Goal: Task Accomplishment & Management: Manage account settings

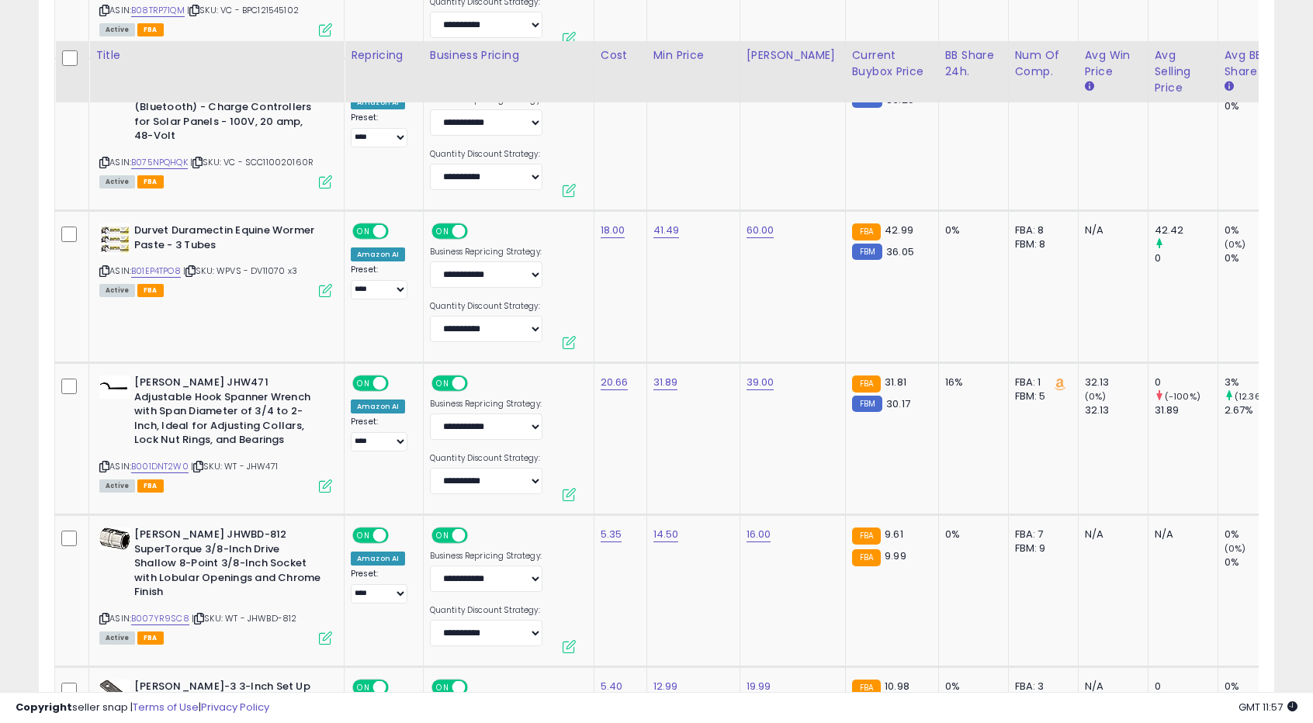
scroll to position [4138, 0]
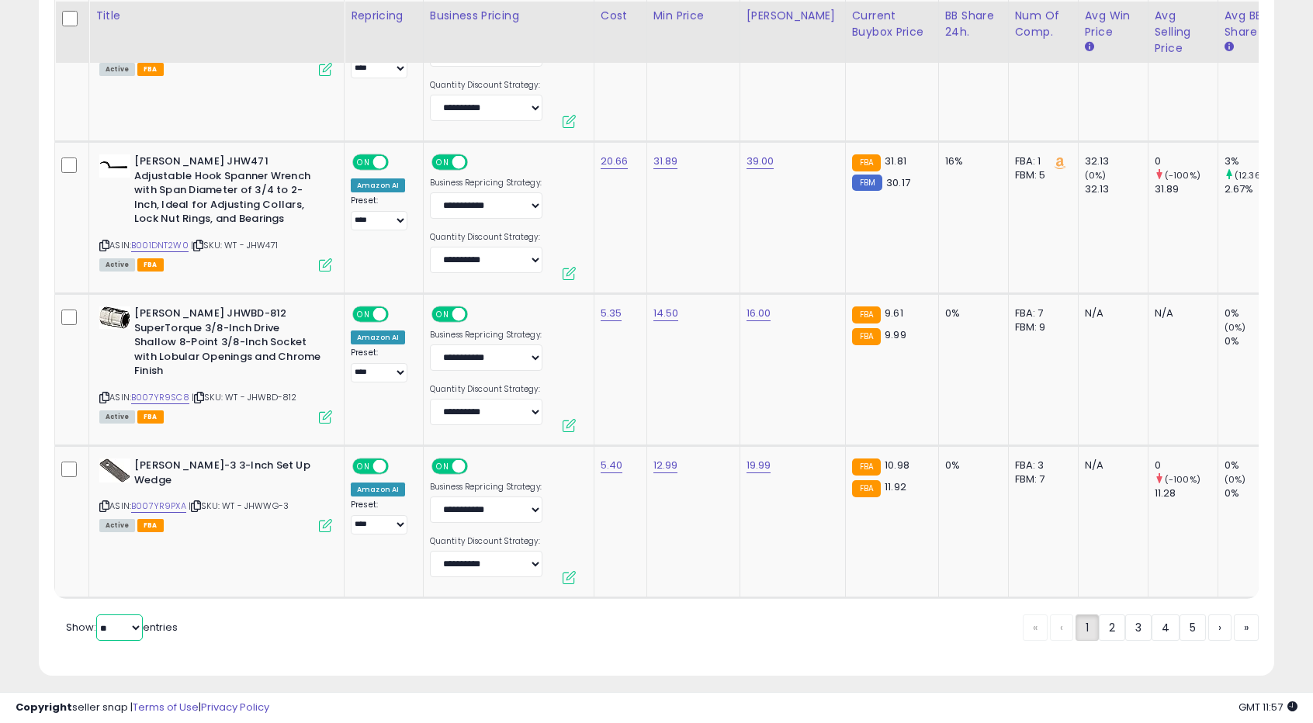
drag, startPoint x: 132, startPoint y: 620, endPoint x: 127, endPoint y: 629, distance: 10.4
click at [132, 620] on select "** **" at bounding box center [119, 628] width 47 height 26
select select "**"
click at [98, 615] on select "** **" at bounding box center [119, 628] width 47 height 26
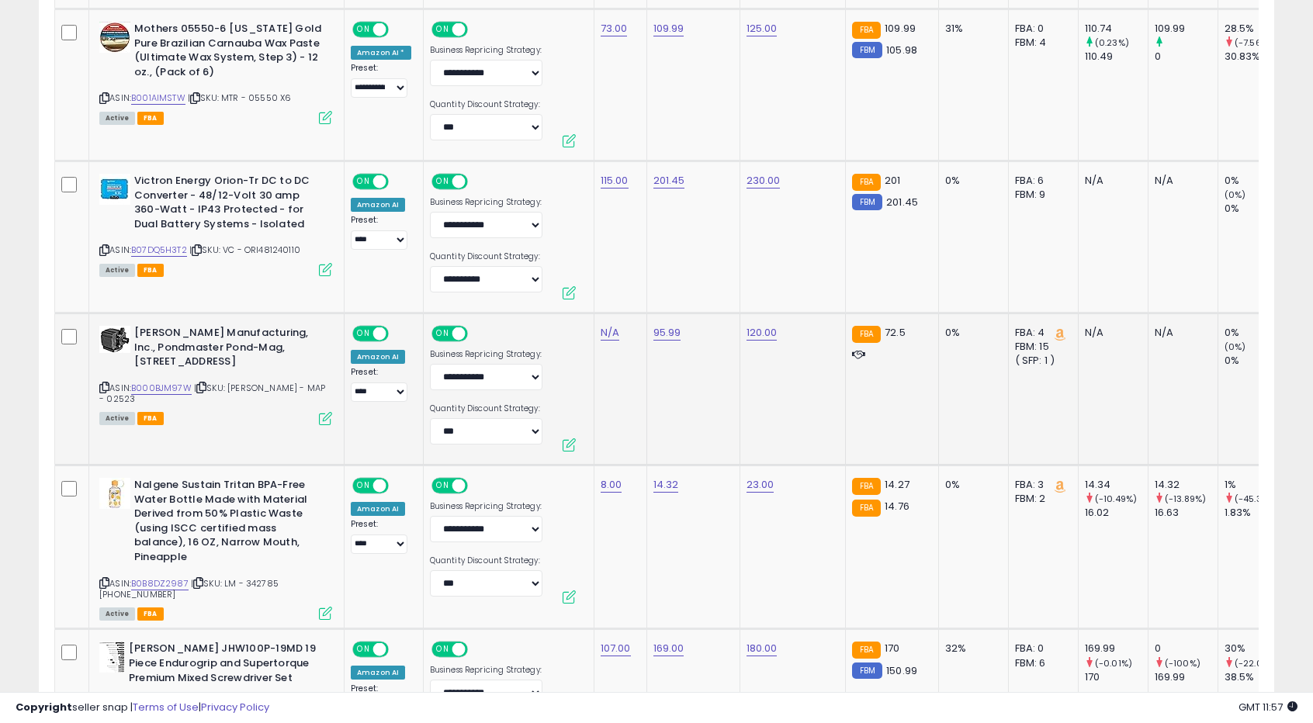
scroll to position [1363, 0]
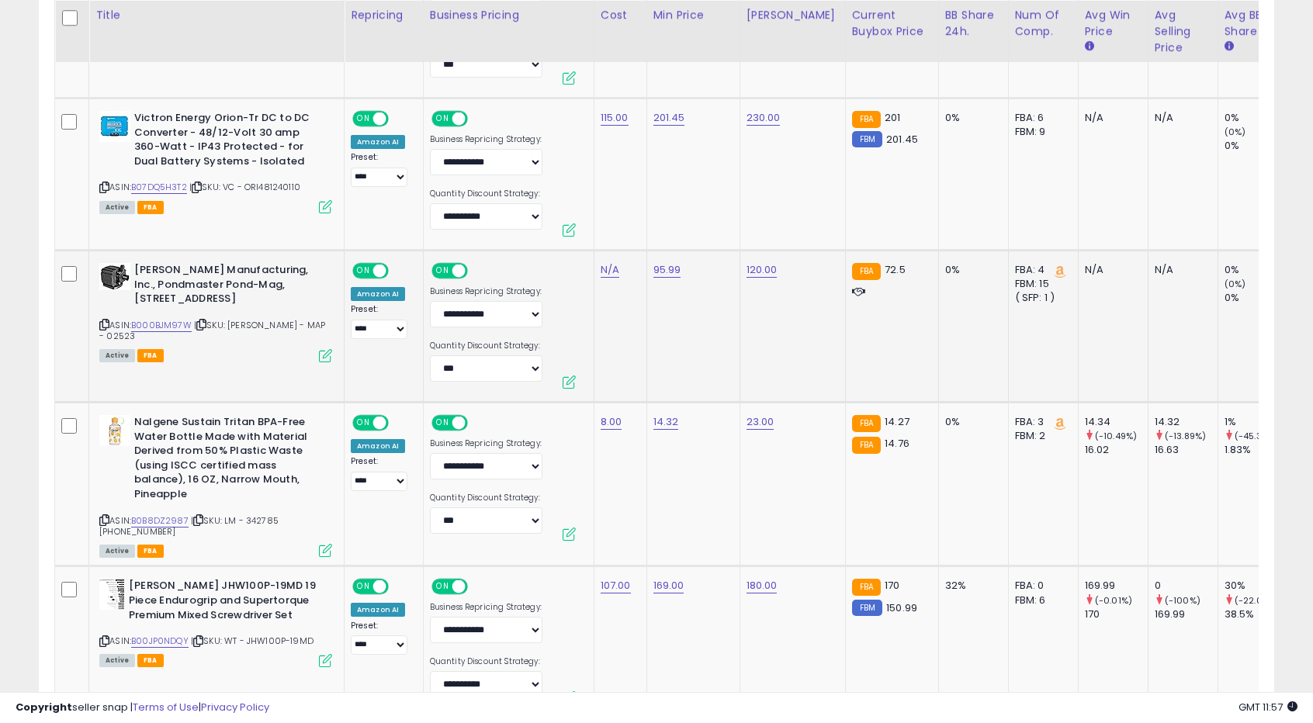
click at [705, 331] on td "95.99" at bounding box center [692, 327] width 93 height 152
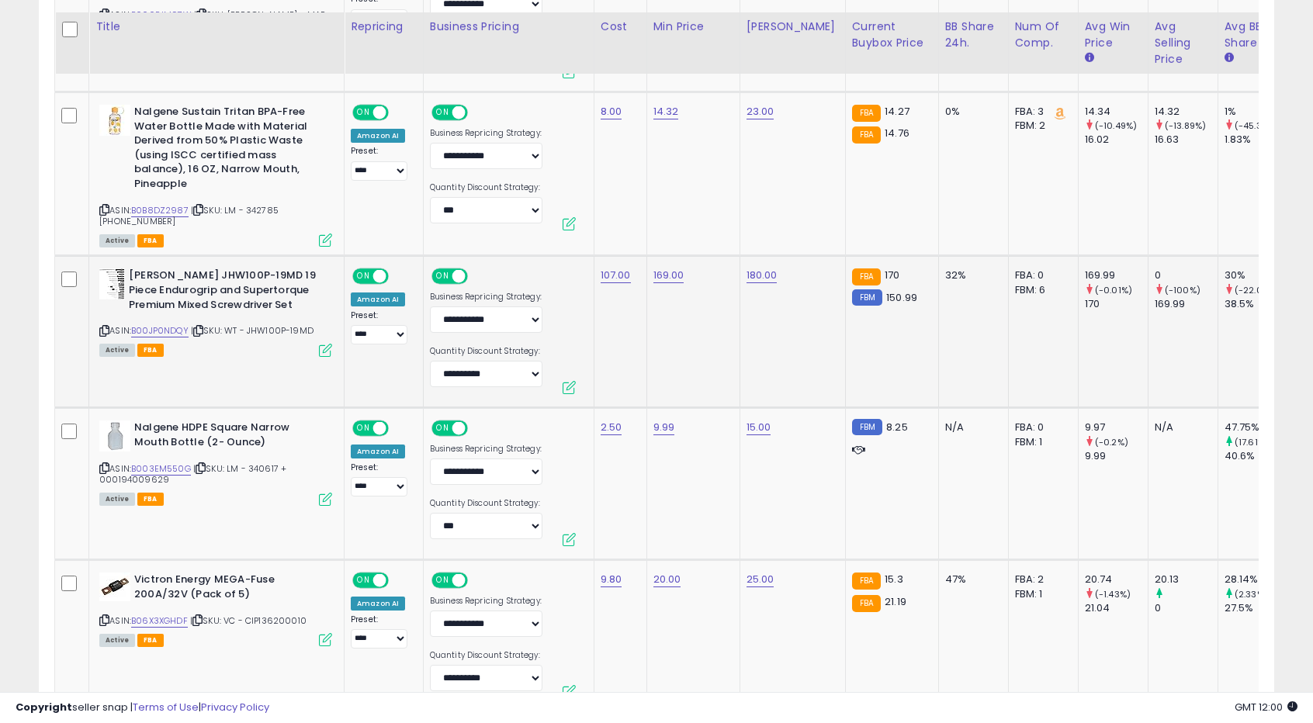
scroll to position [1828, 0]
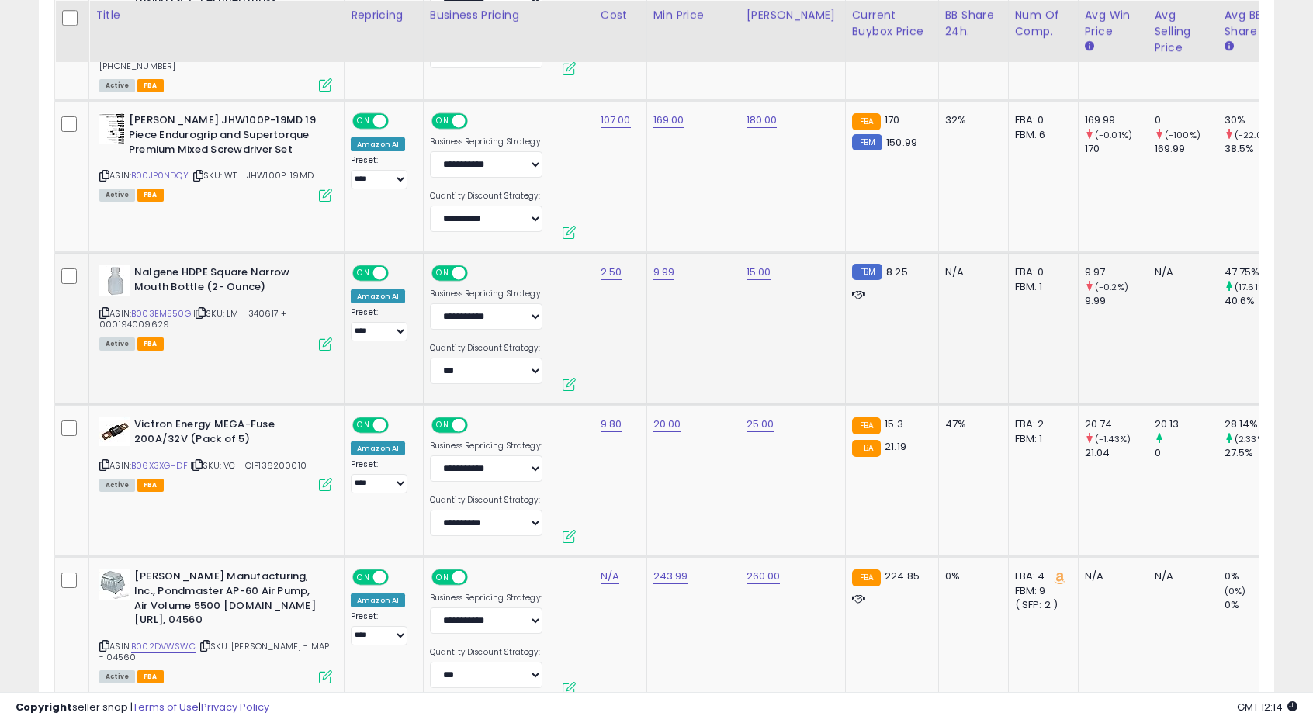
click at [660, 325] on td "9.99" at bounding box center [692, 329] width 93 height 152
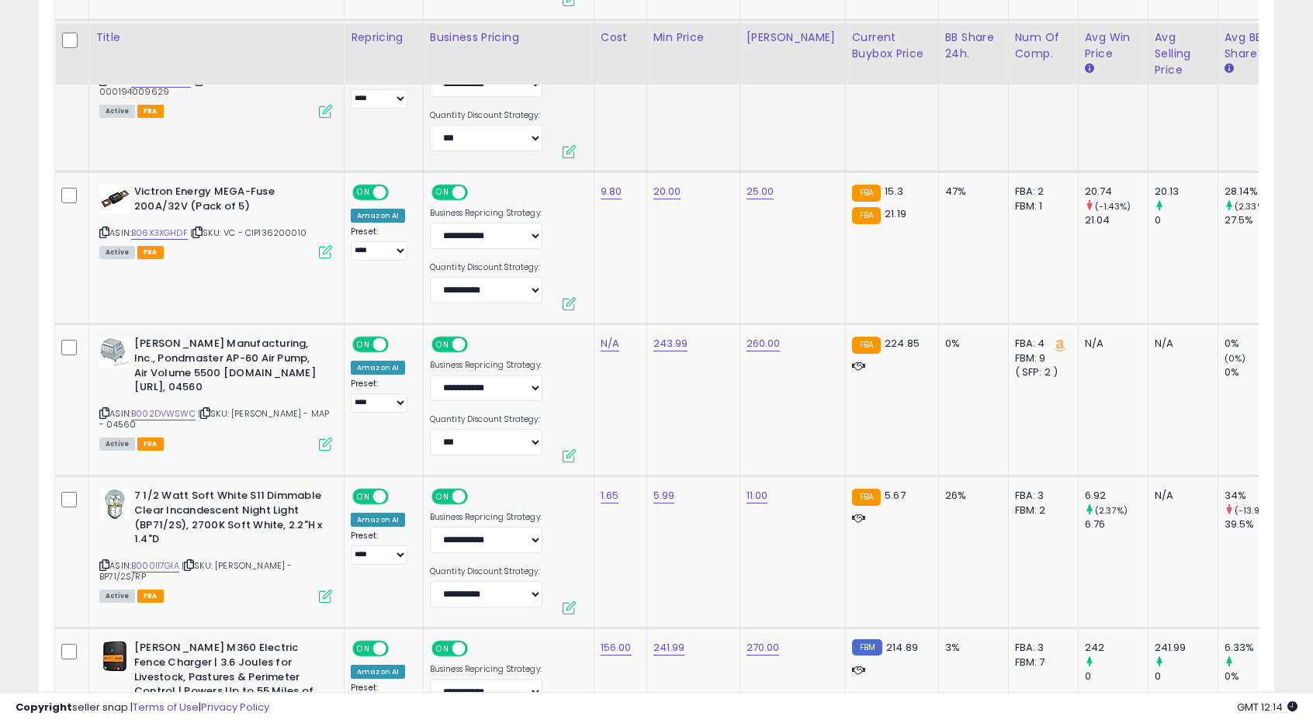
scroll to position [2216, 0]
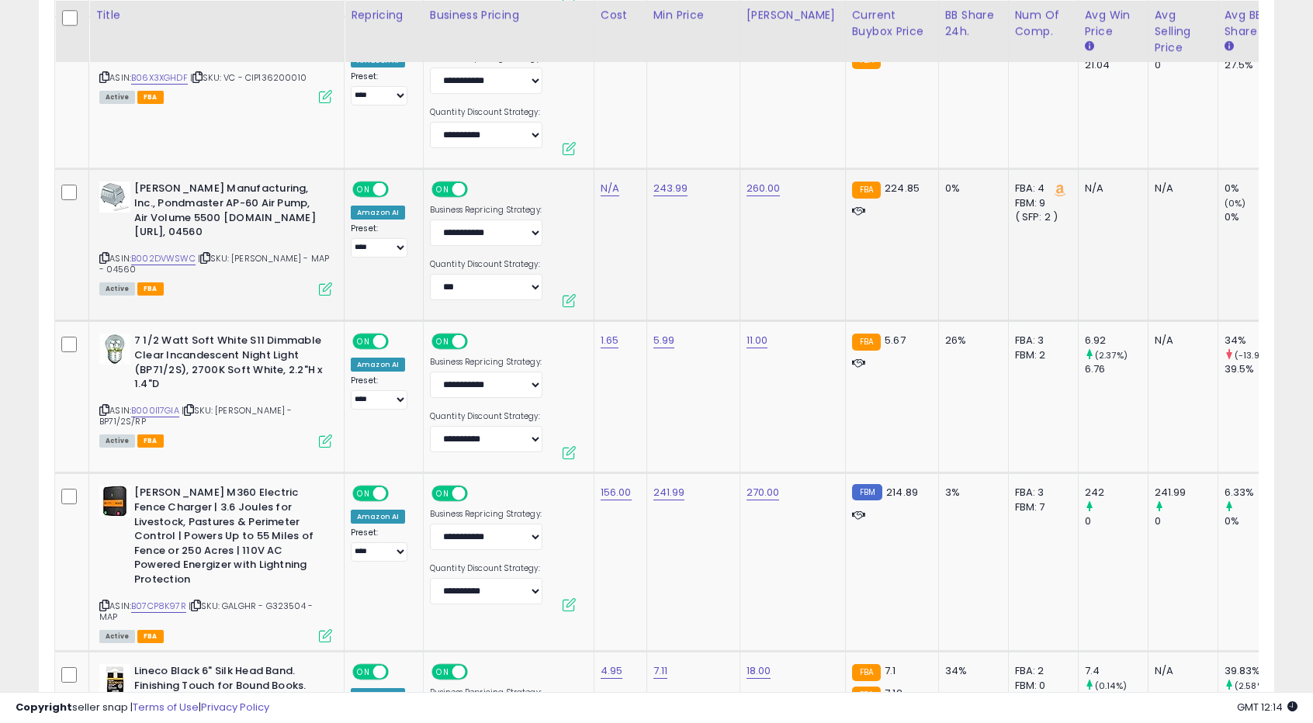
click at [685, 278] on td "243.99" at bounding box center [692, 245] width 93 height 152
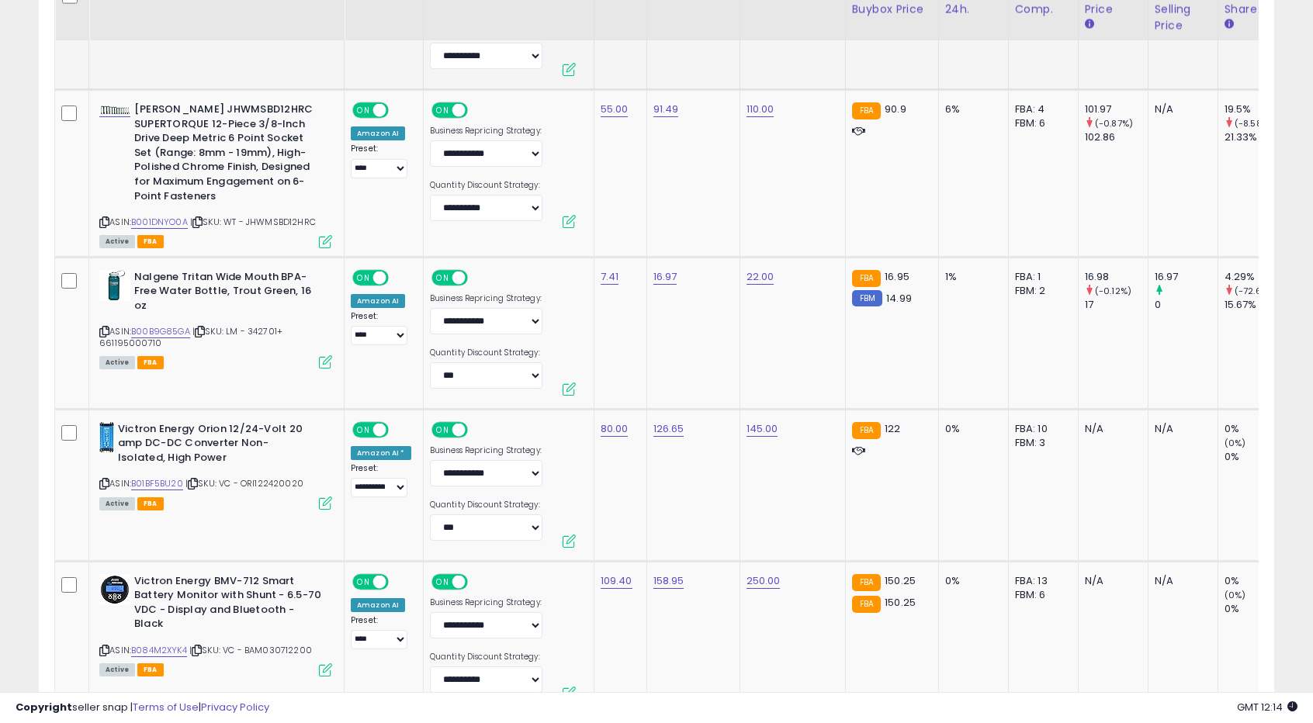
scroll to position [5708, 0]
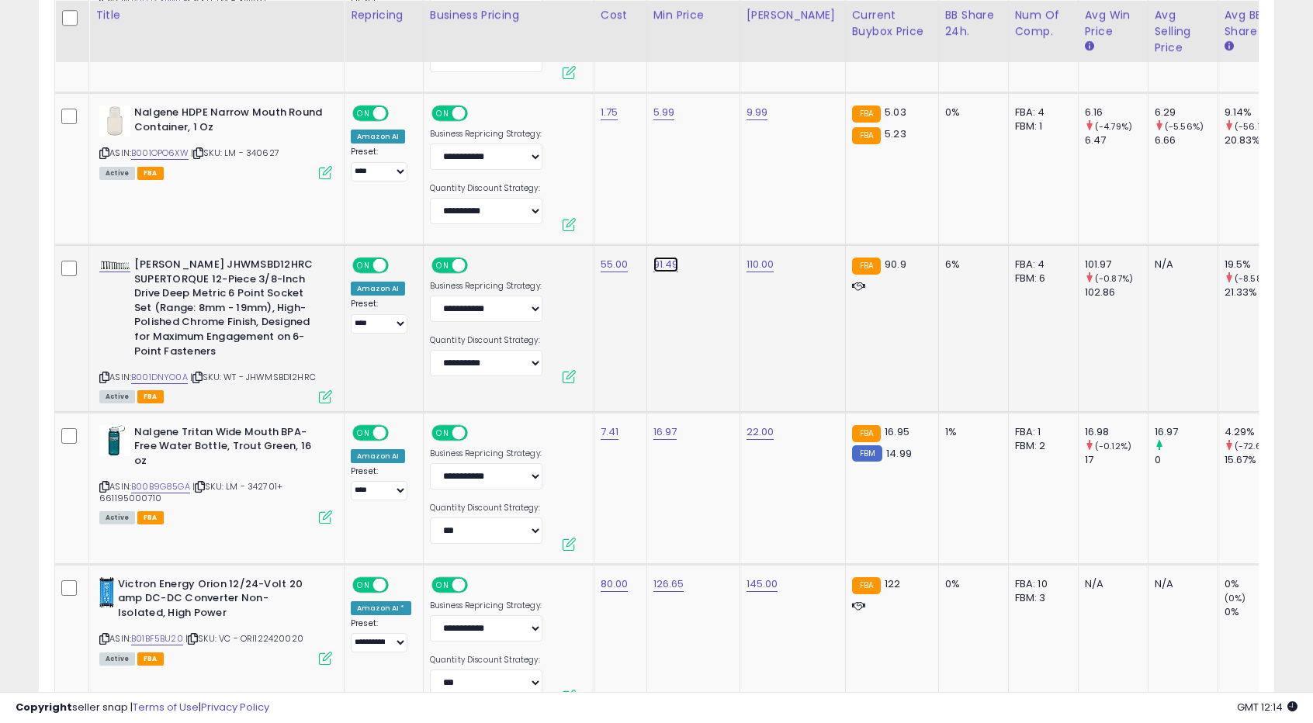
click at [580, 199] on input "*****" at bounding box center [615, 205] width 138 height 26
type input "**"
click button "submit" at bounding box center [703, 203] width 26 height 23
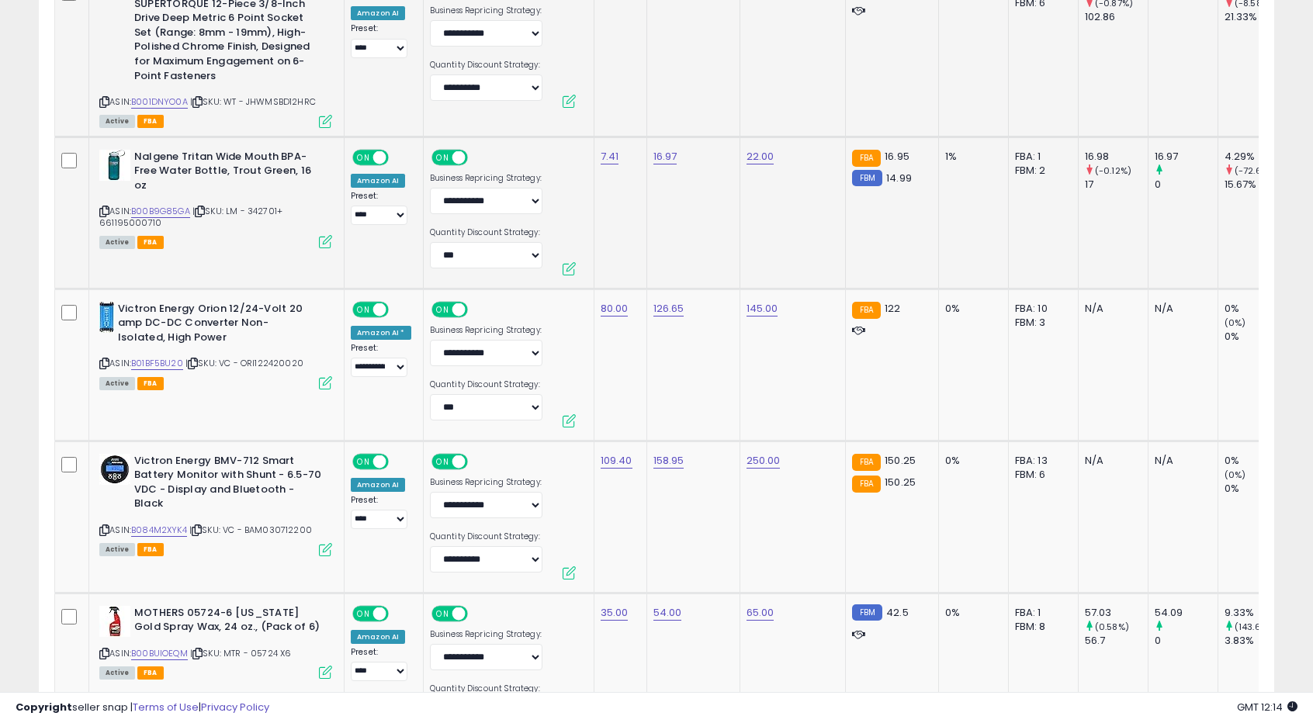
scroll to position [6019, 0]
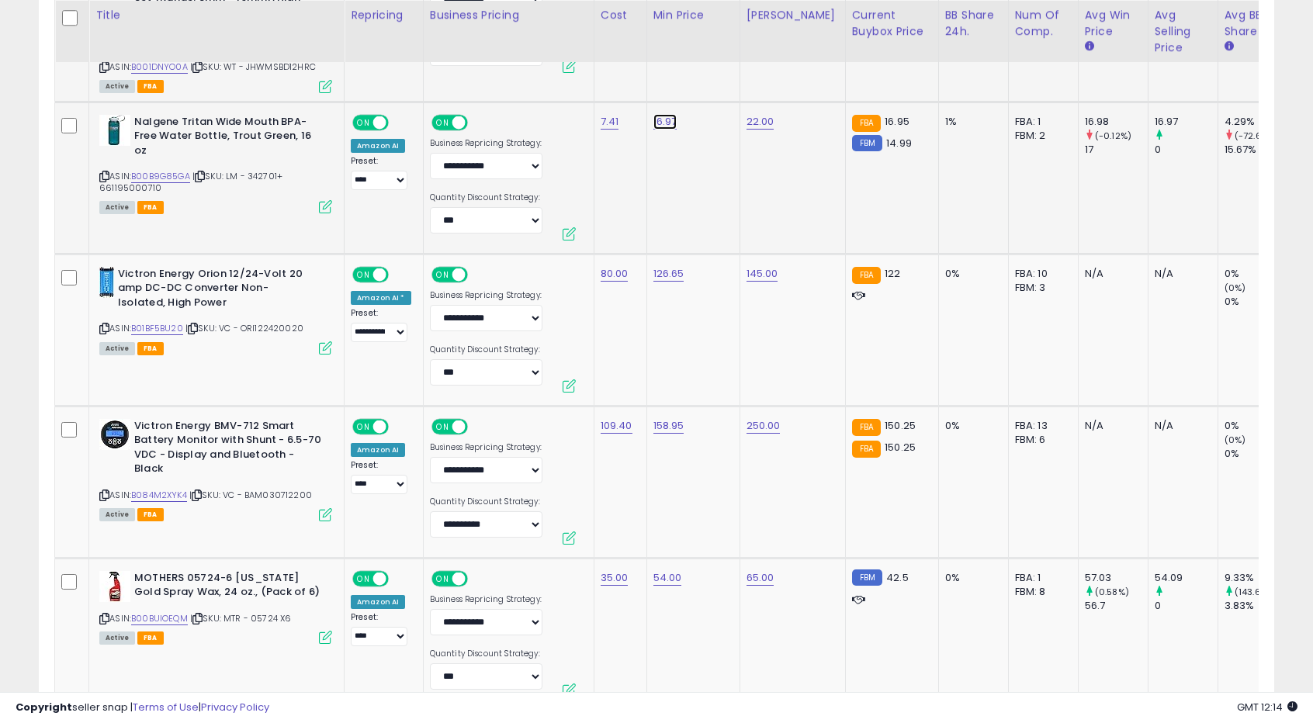
drag, startPoint x: 573, startPoint y: 56, endPoint x: 591, endPoint y: 56, distance: 17.8
click at [591, 56] on input "*****" at bounding box center [615, 62] width 138 height 26
type input "*****"
click button "submit" at bounding box center [703, 60] width 26 height 23
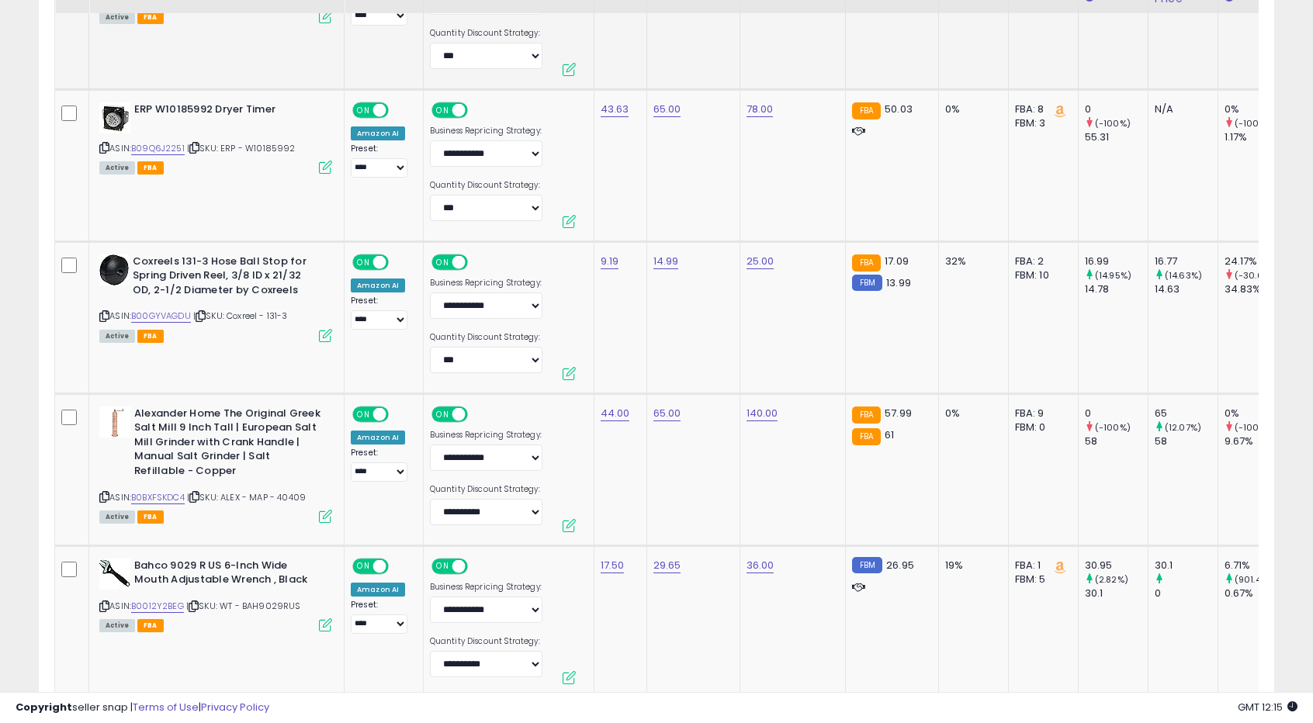
scroll to position [6562, 0]
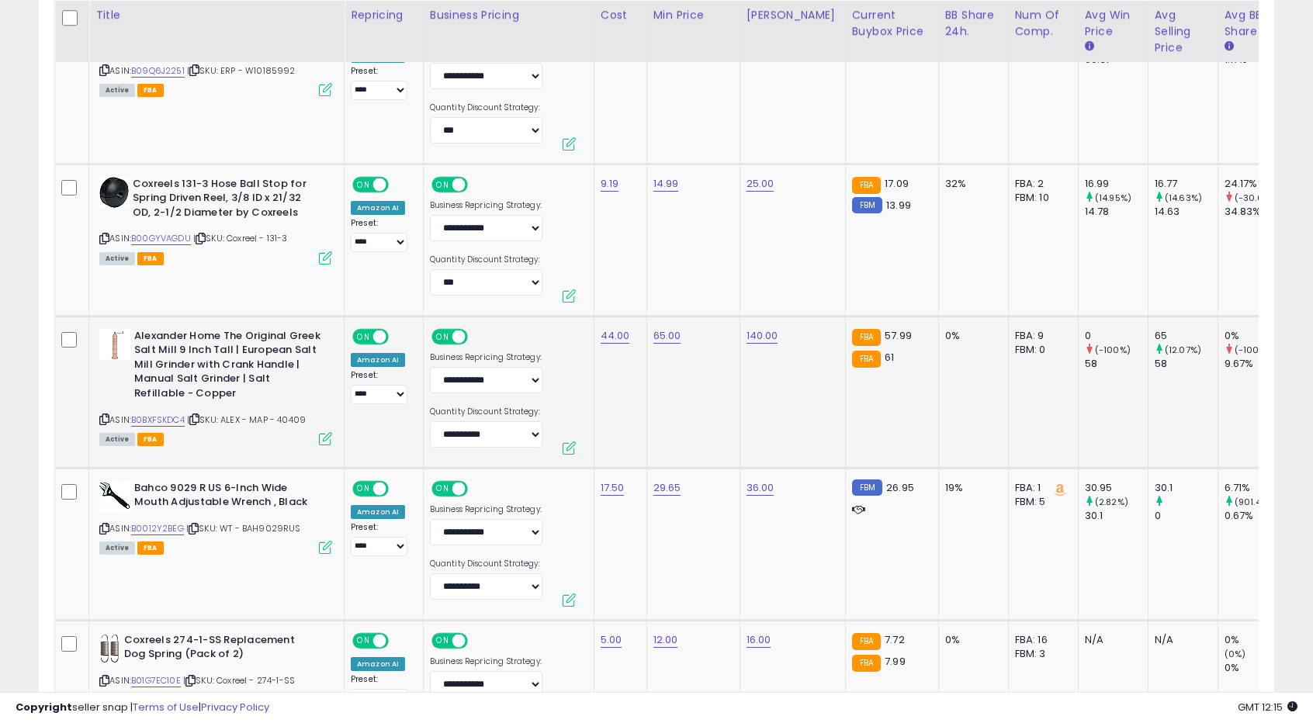
click at [680, 401] on td "65.00" at bounding box center [692, 392] width 93 height 152
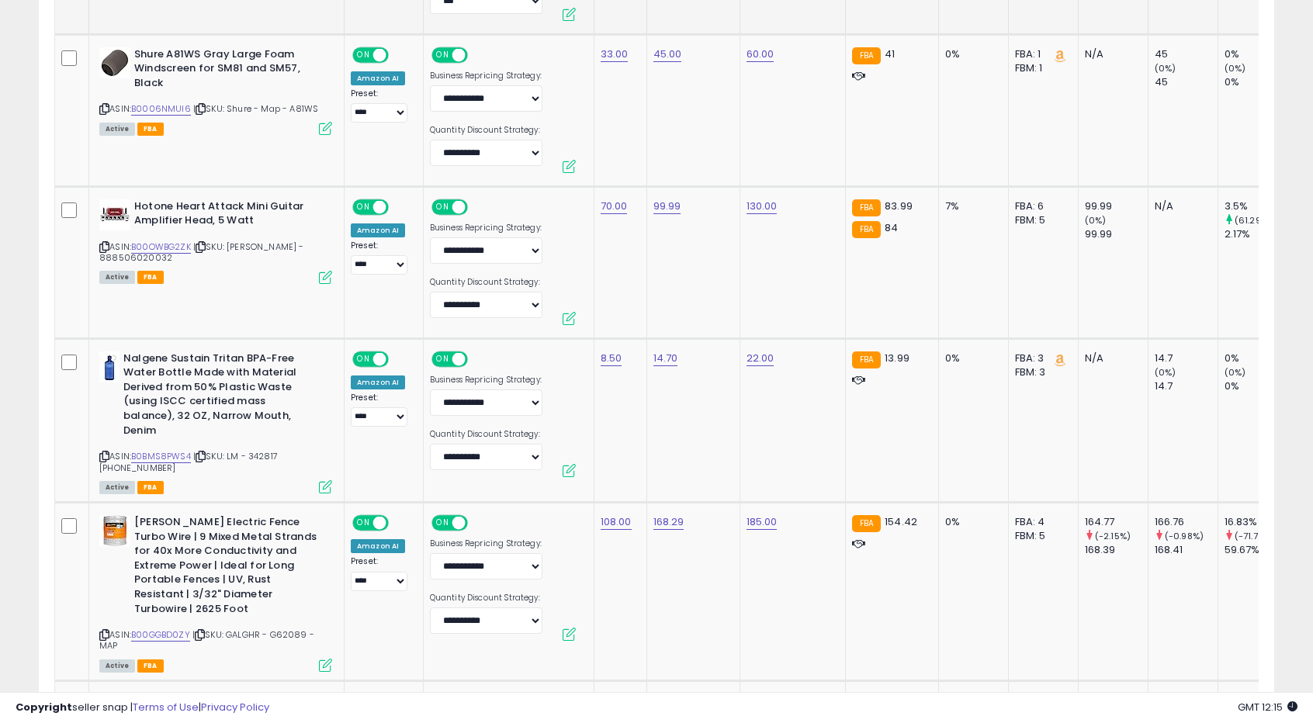
scroll to position [7803, 0]
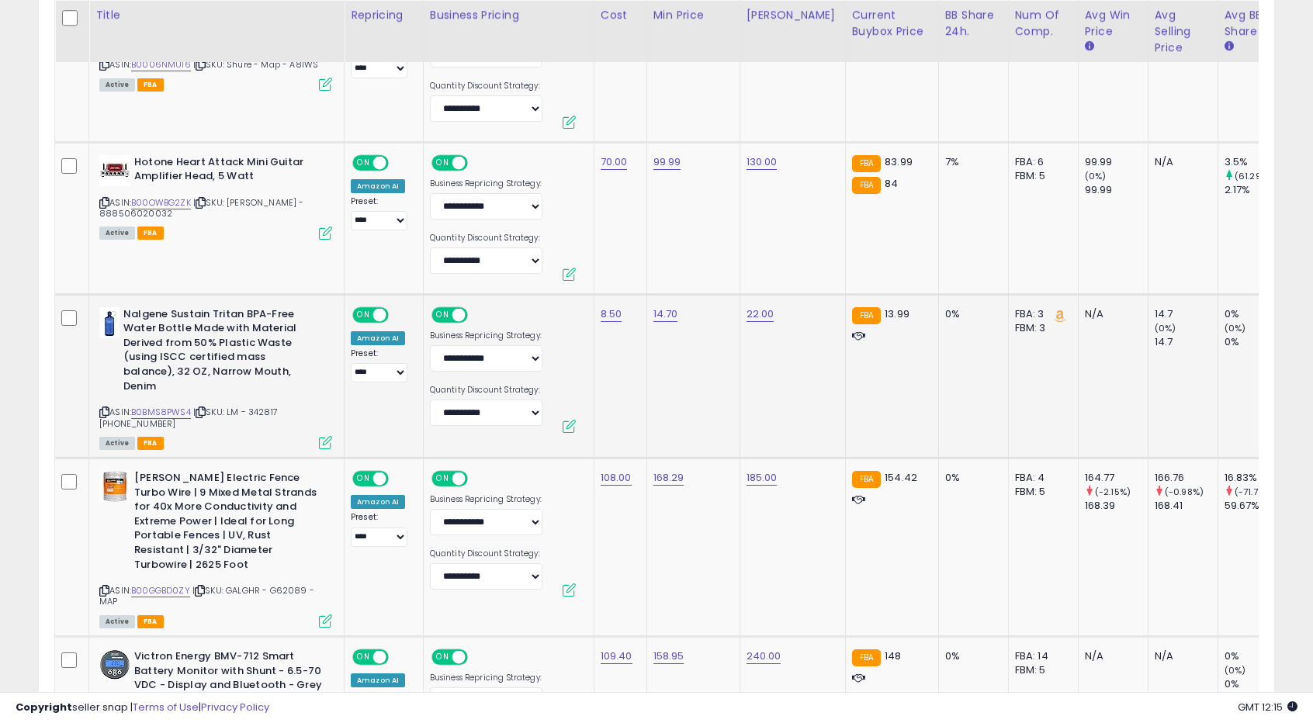
click at [658, 338] on td "14.70" at bounding box center [692, 376] width 93 height 164
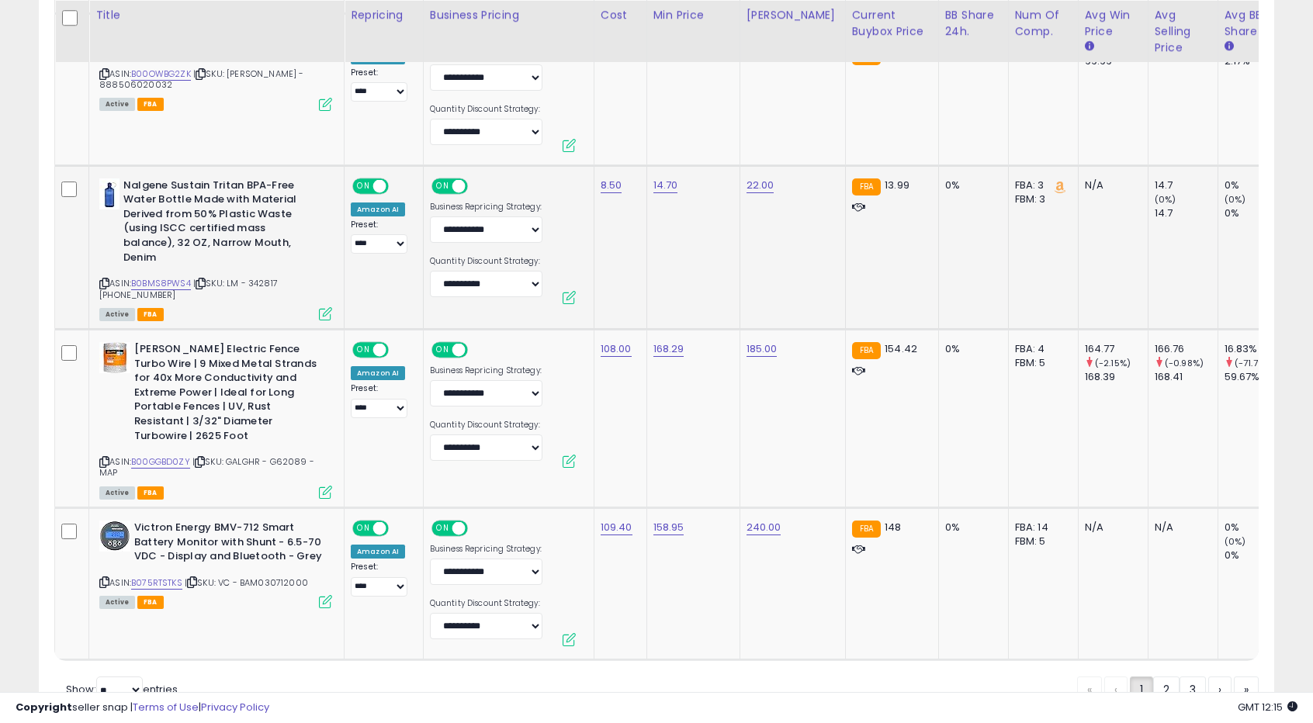
scroll to position [7959, 0]
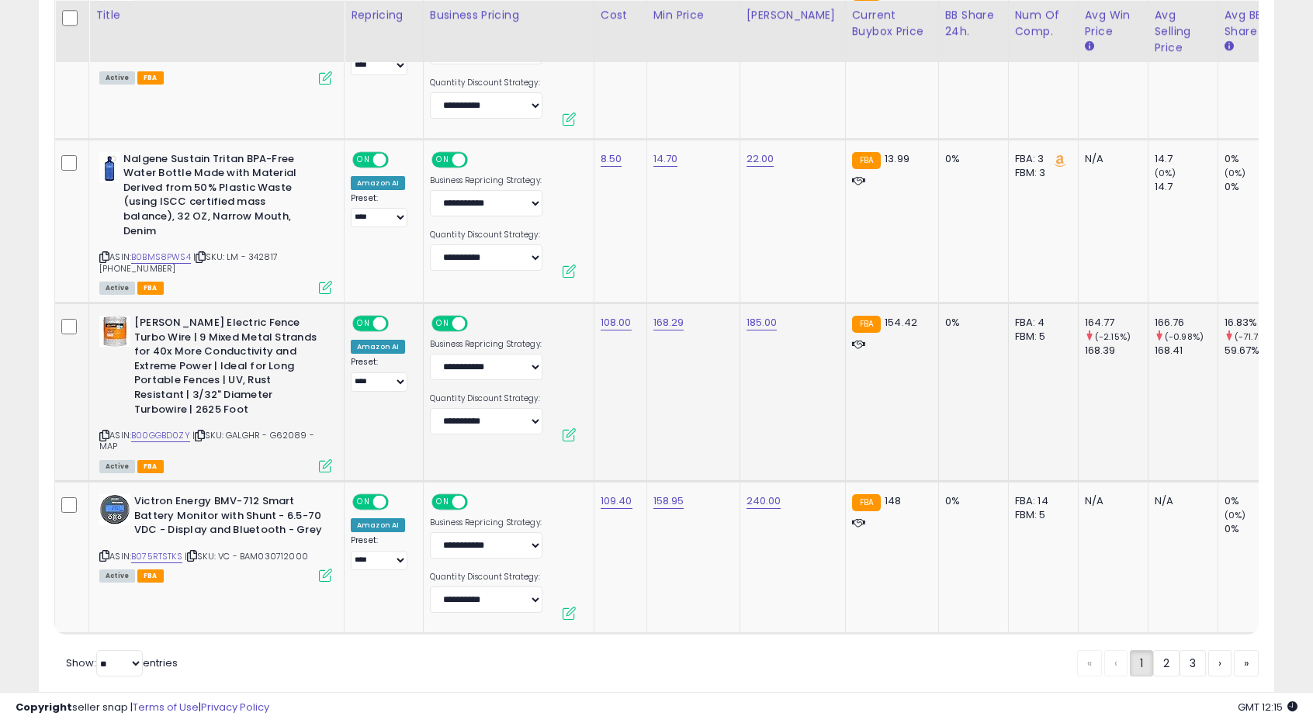
click at [672, 334] on td "168.29" at bounding box center [692, 392] width 93 height 178
click at [1208, 650] on link "2" at bounding box center [1219, 663] width 23 height 26
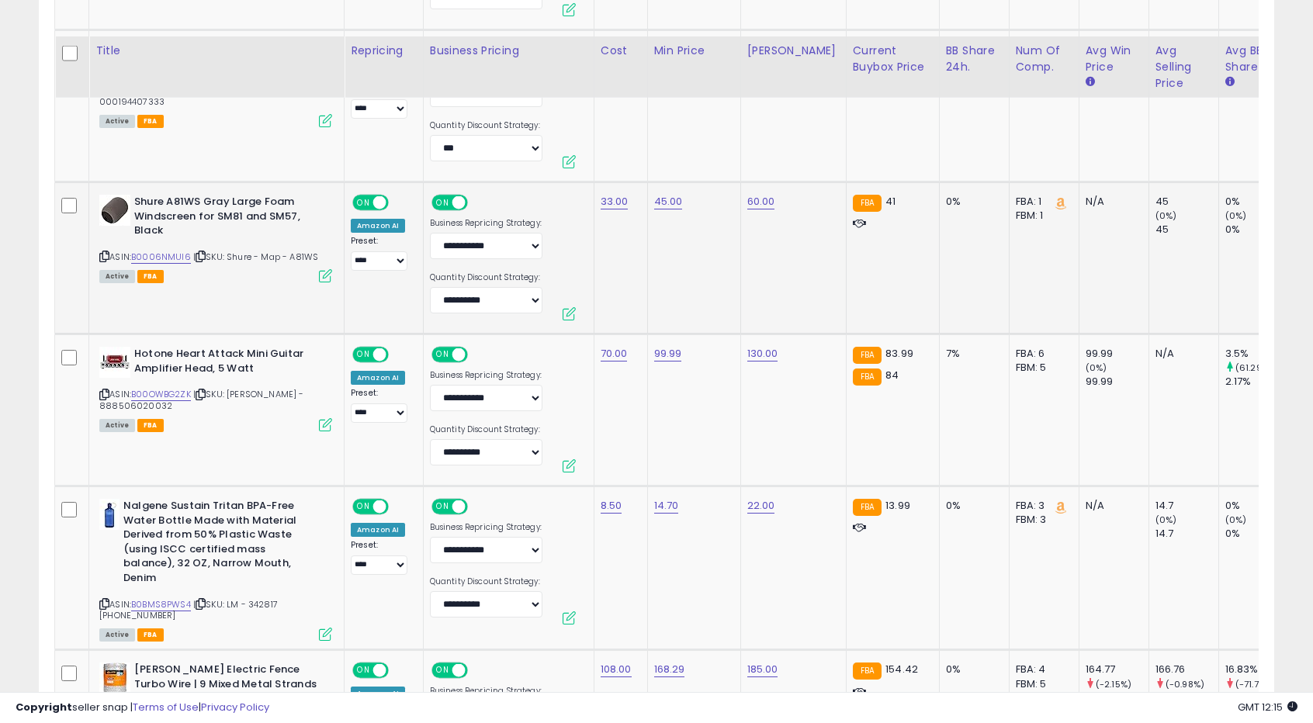
scroll to position [1130, 0]
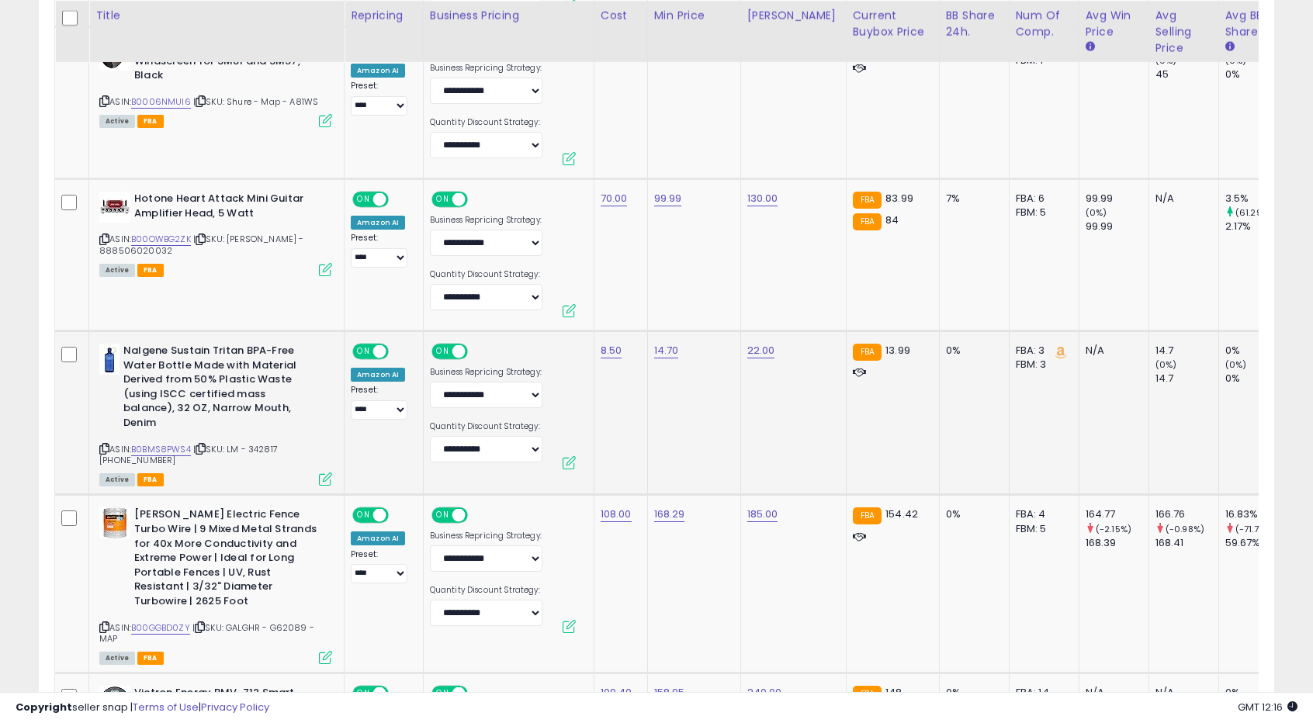
click at [680, 387] on td "14.70" at bounding box center [693, 413] width 93 height 164
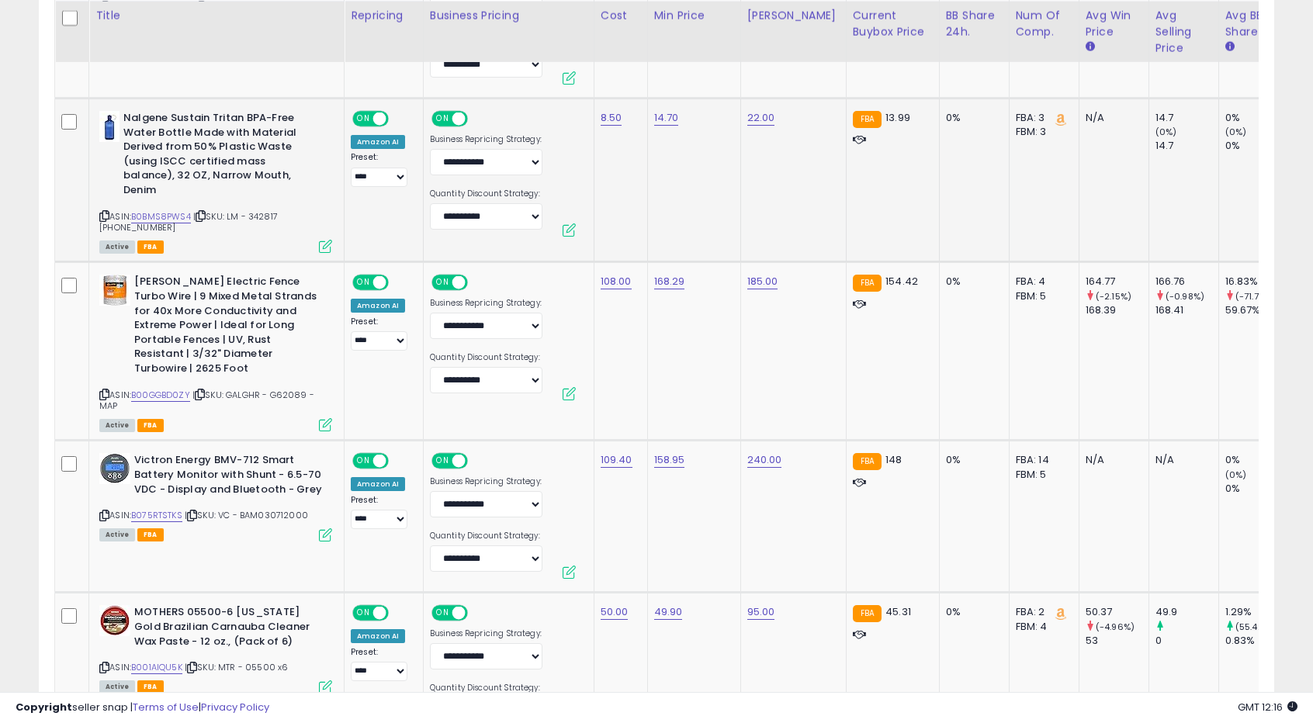
click at [680, 387] on td "168.29" at bounding box center [693, 351] width 93 height 178
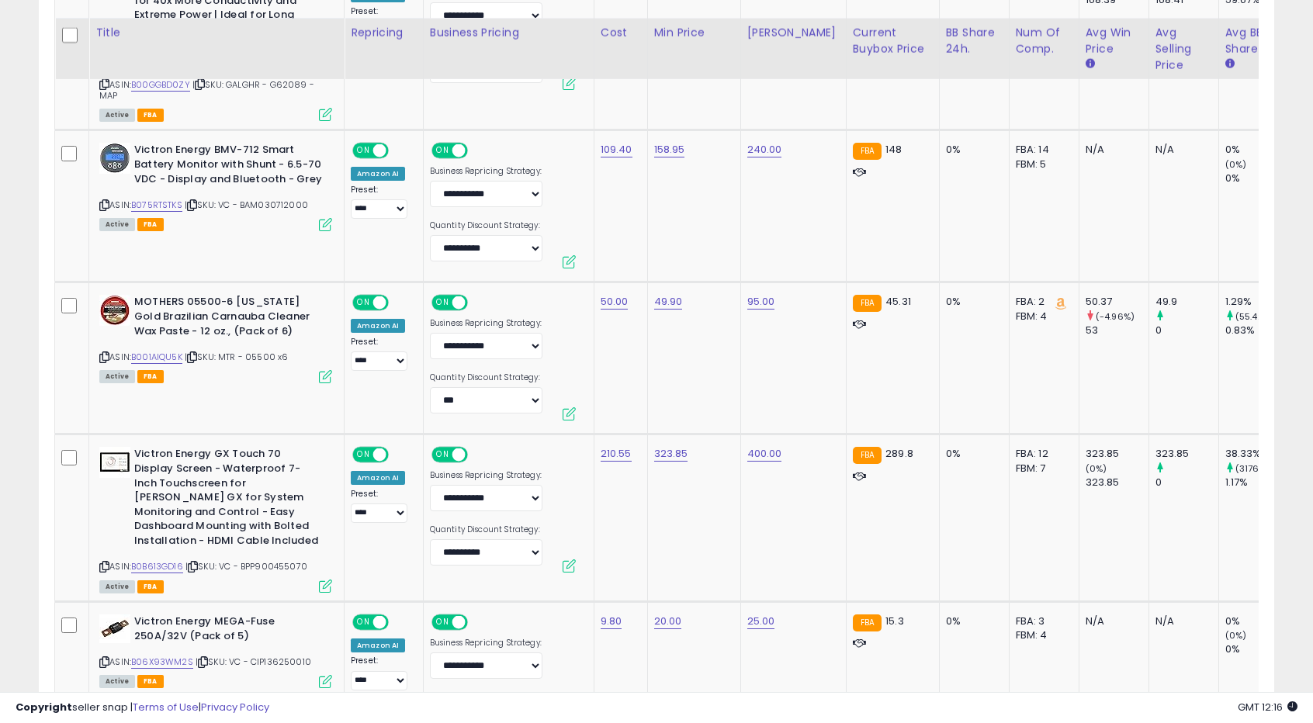
scroll to position [1828, 0]
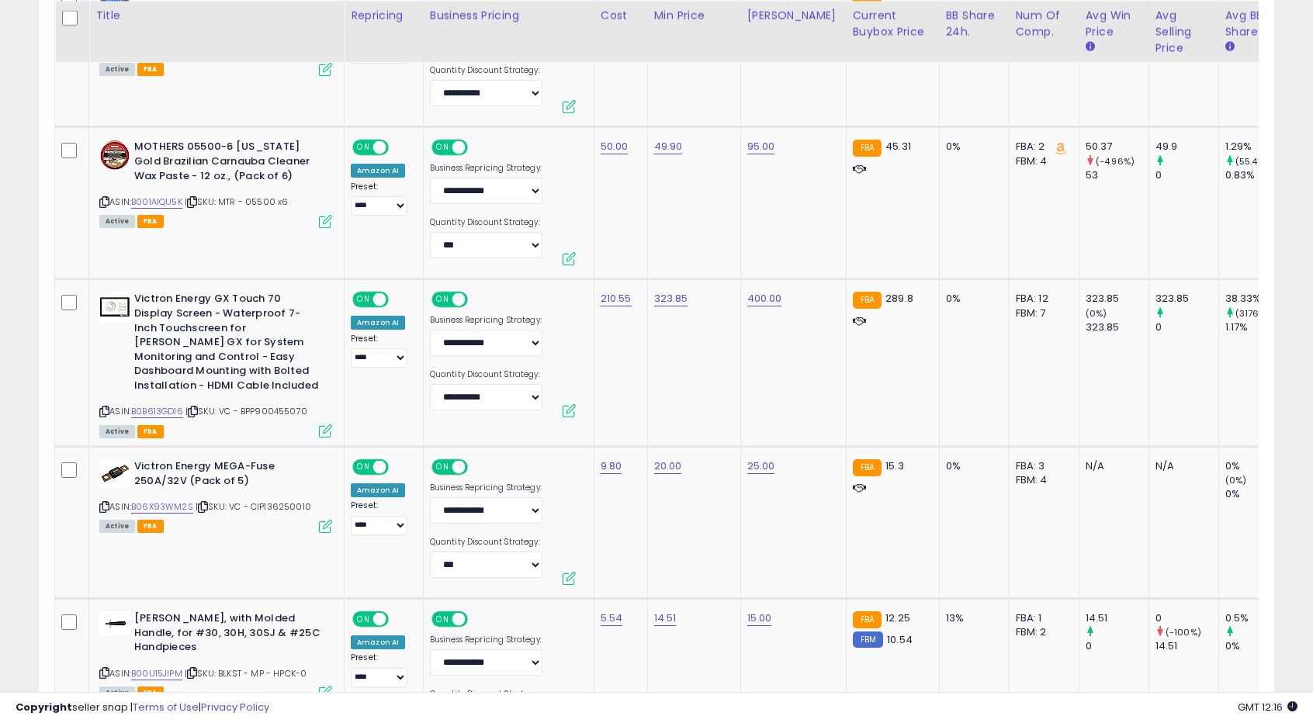
click at [680, 387] on td "323.85" at bounding box center [693, 363] width 93 height 168
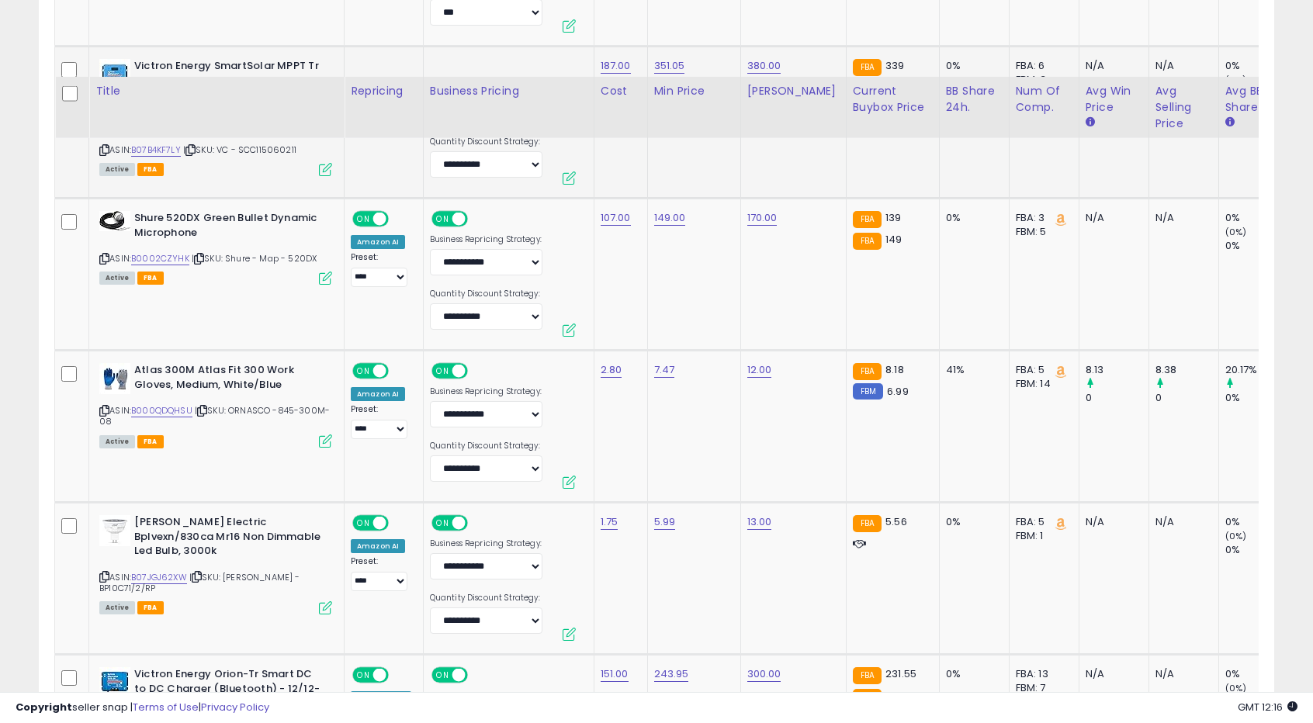
scroll to position [2992, 0]
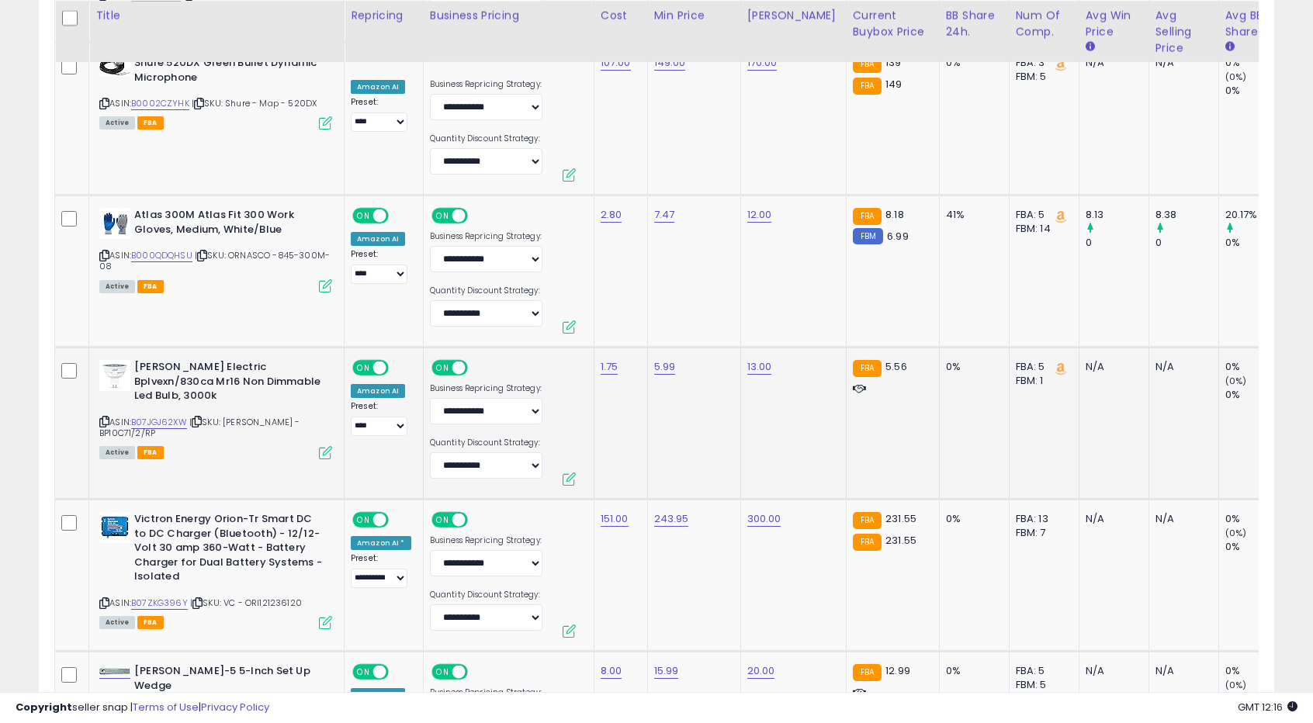
click at [678, 424] on td "5.99" at bounding box center [693, 424] width 93 height 152
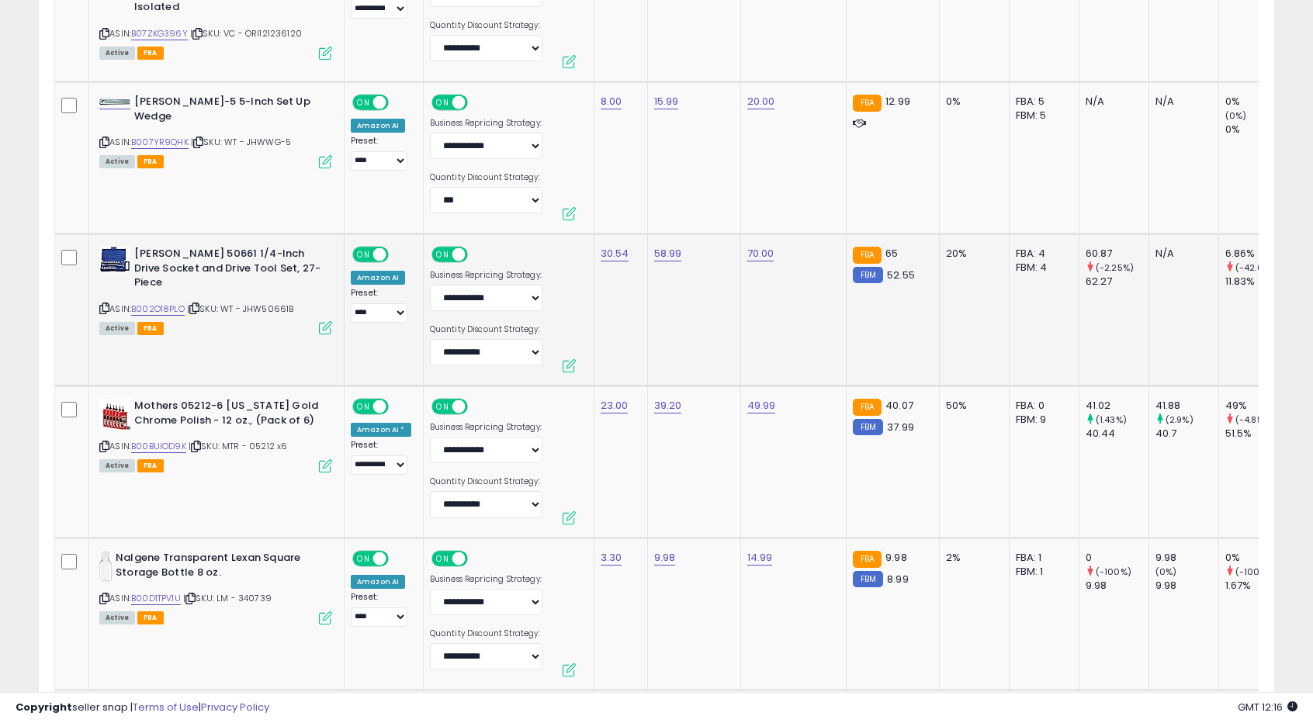
scroll to position [3613, 0]
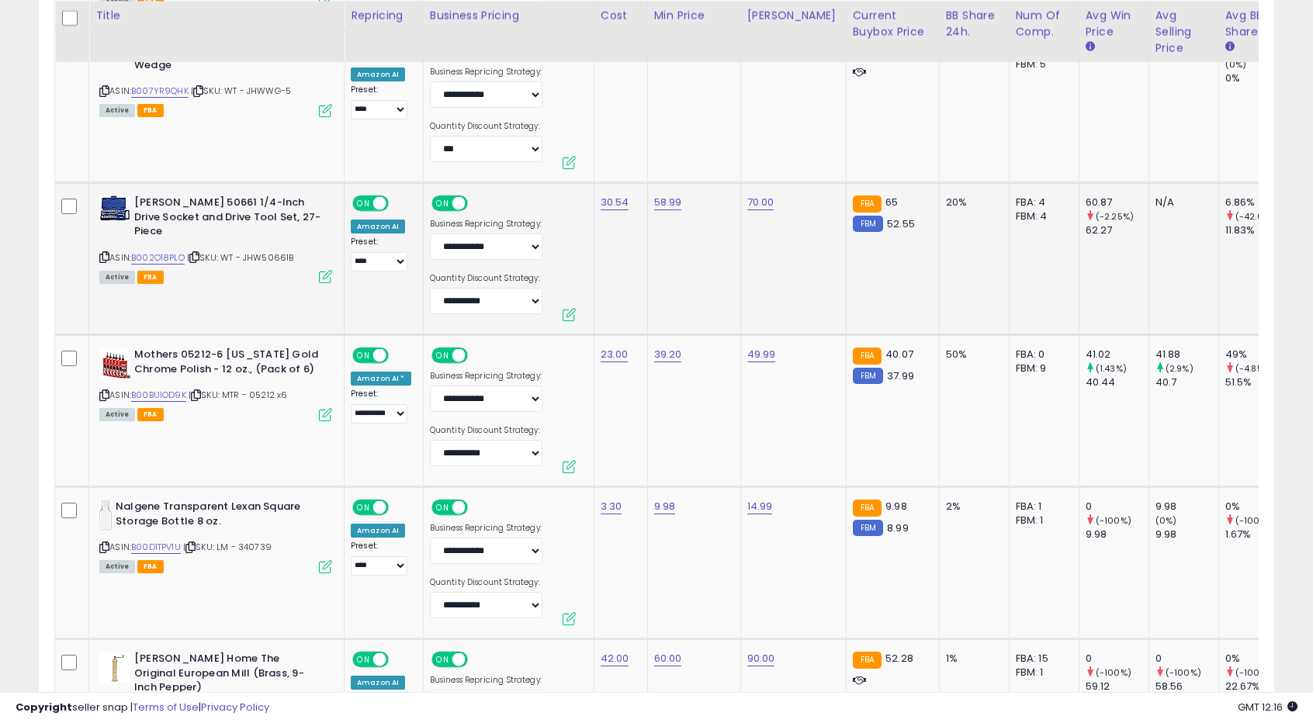
click at [703, 400] on td "39.20" at bounding box center [693, 411] width 93 height 152
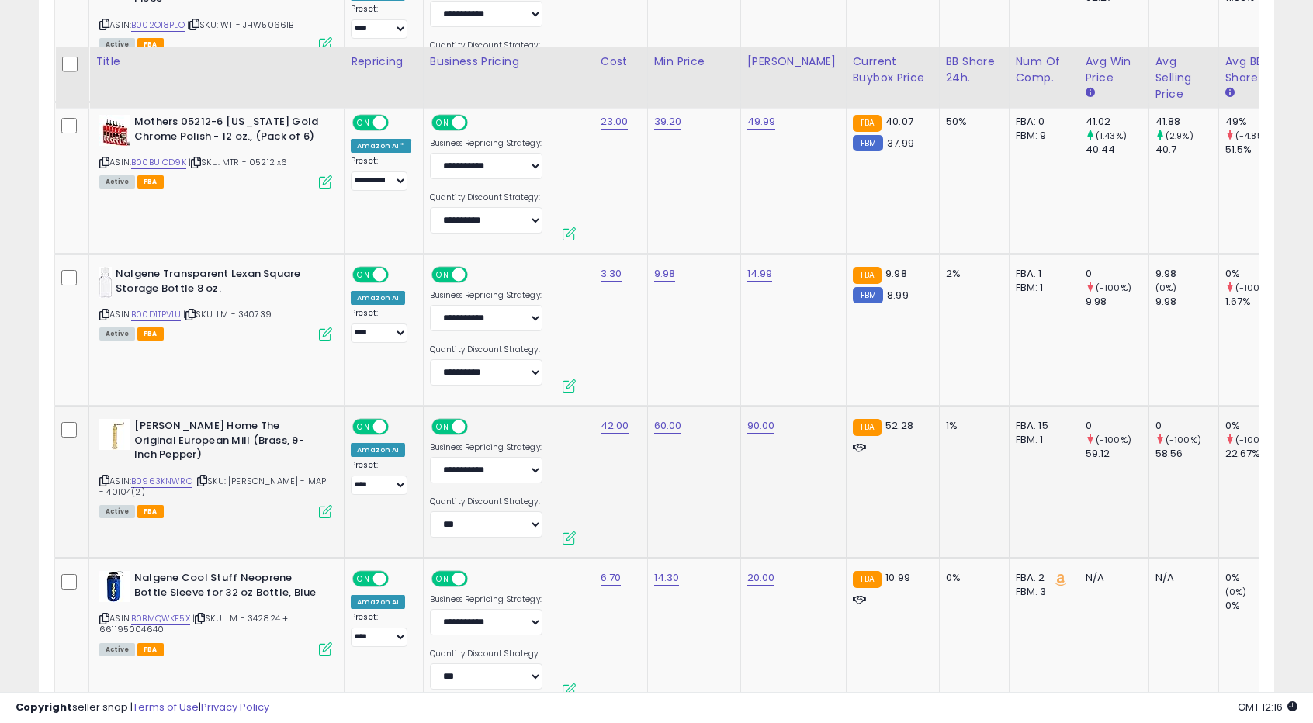
scroll to position [4001, 0]
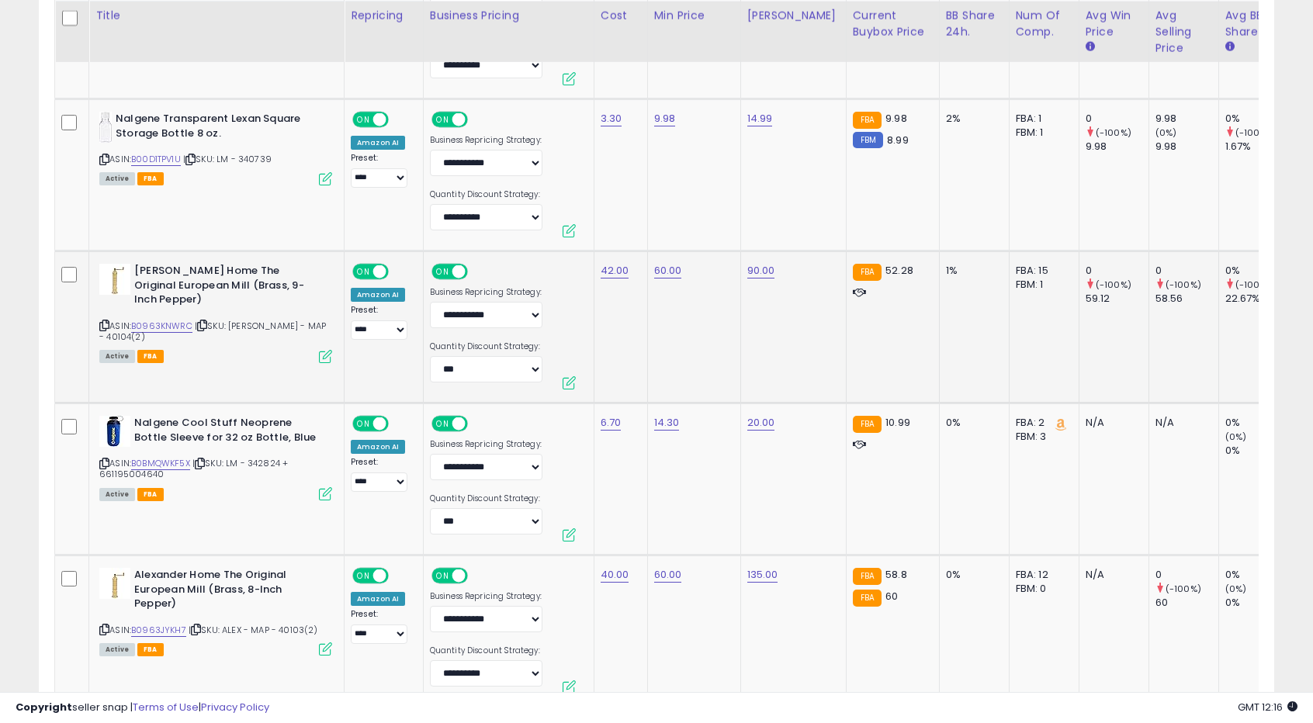
click at [676, 352] on td "60.00" at bounding box center [693, 327] width 93 height 152
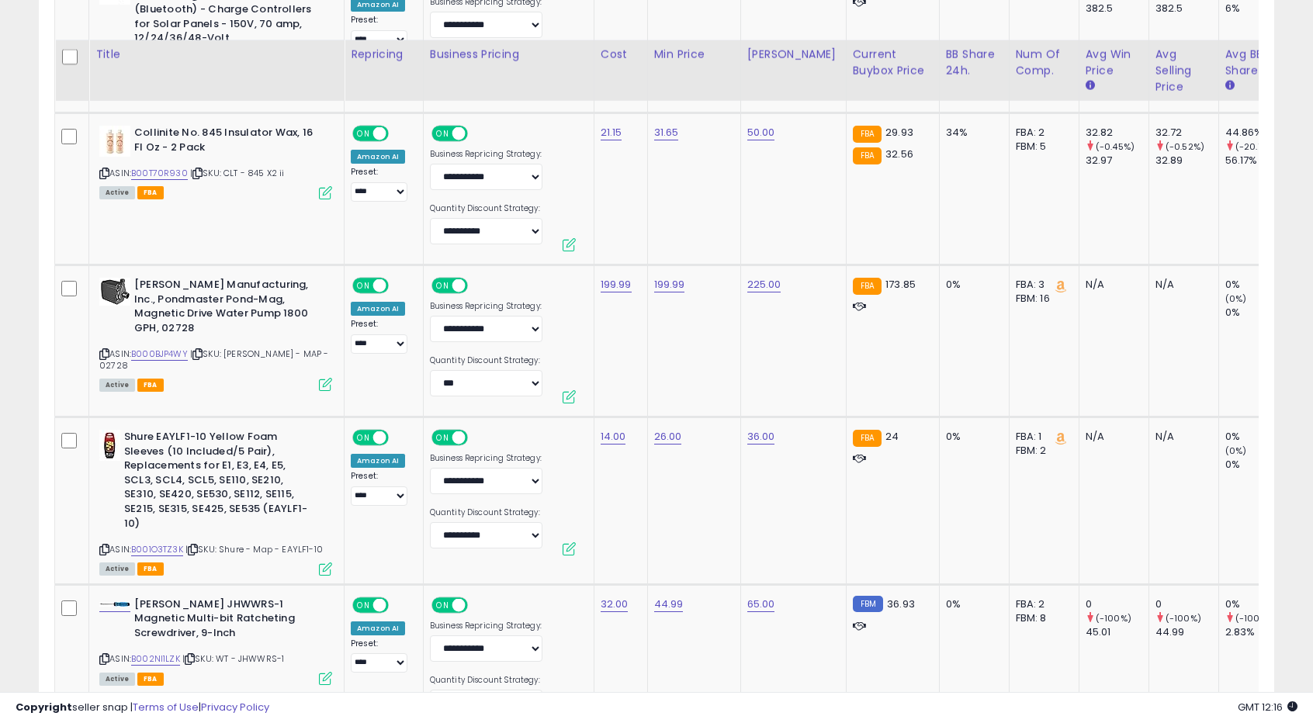
scroll to position [5243, 0]
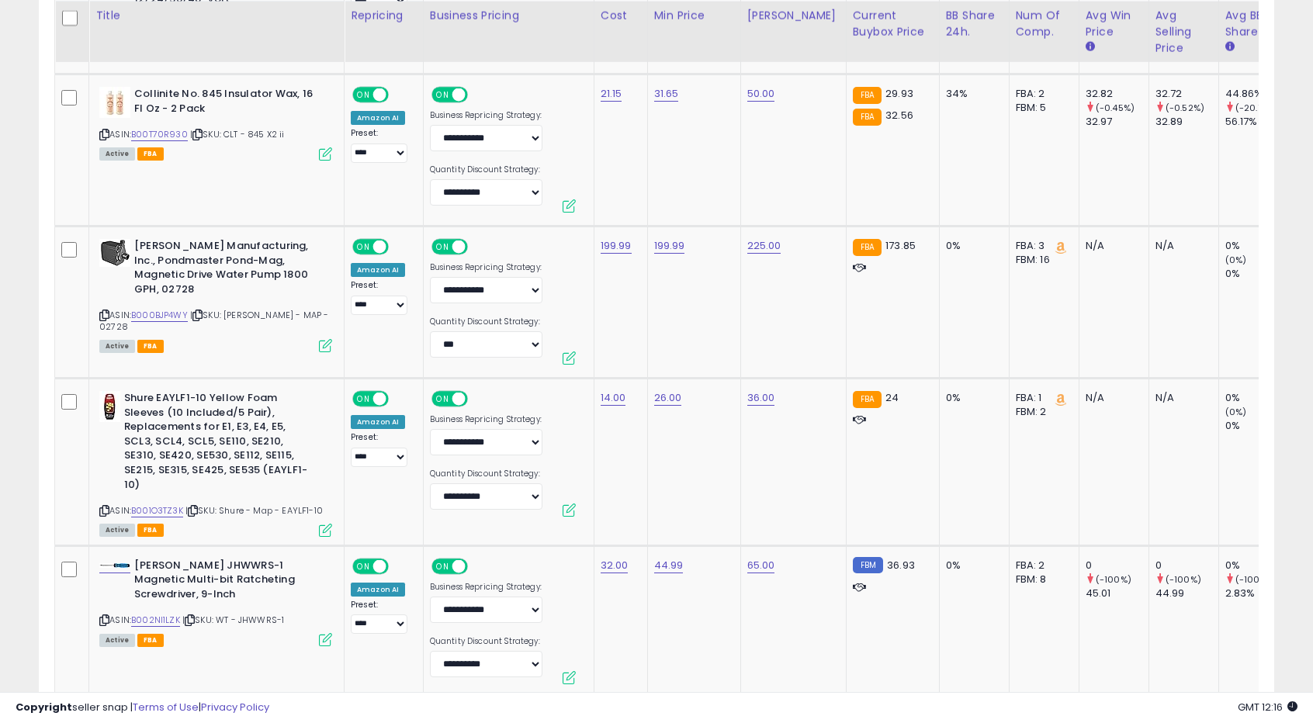
click at [698, 335] on td "199.99" at bounding box center [693, 303] width 93 height 152
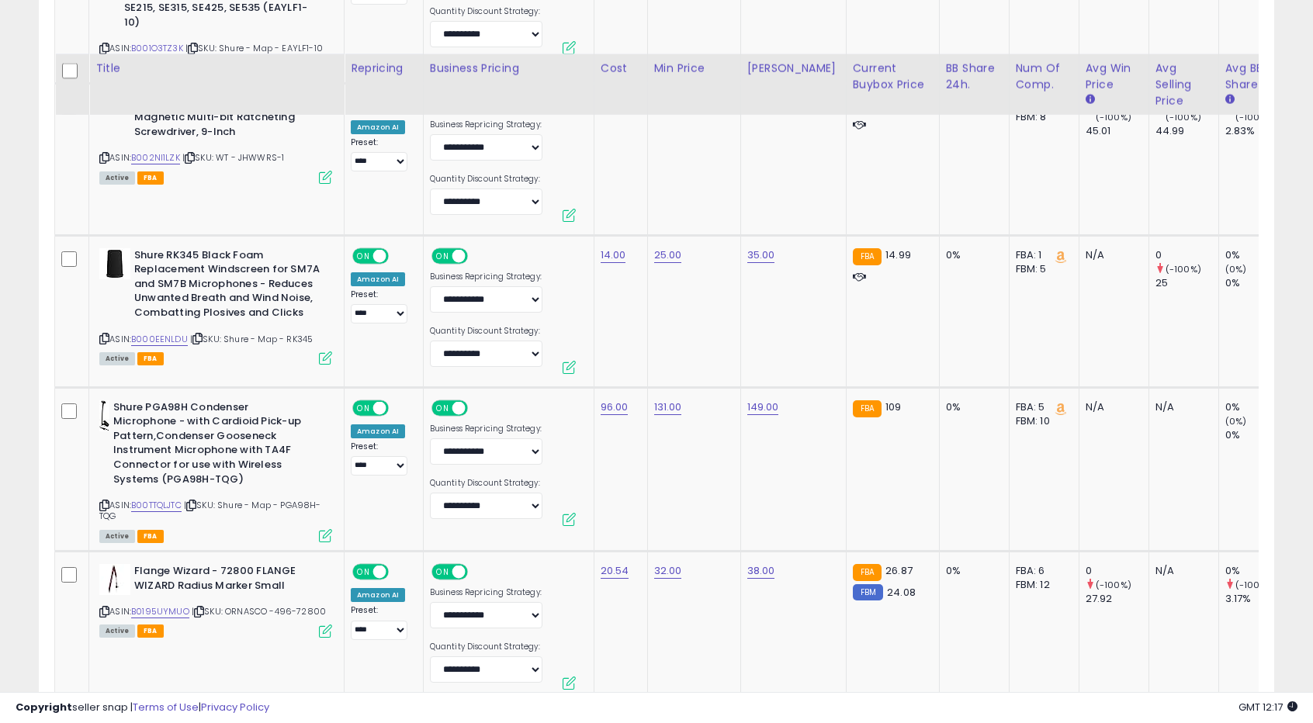
scroll to position [5786, 0]
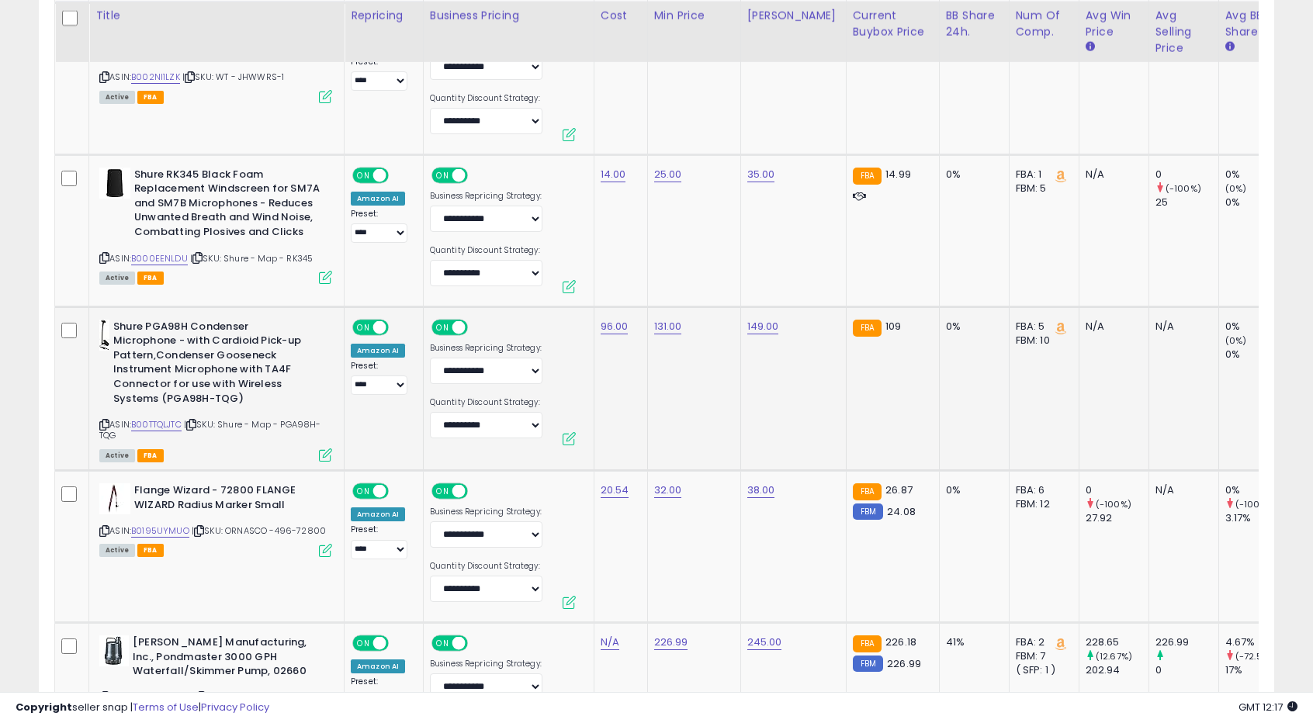
click at [691, 332] on td "131.00" at bounding box center [693, 389] width 93 height 164
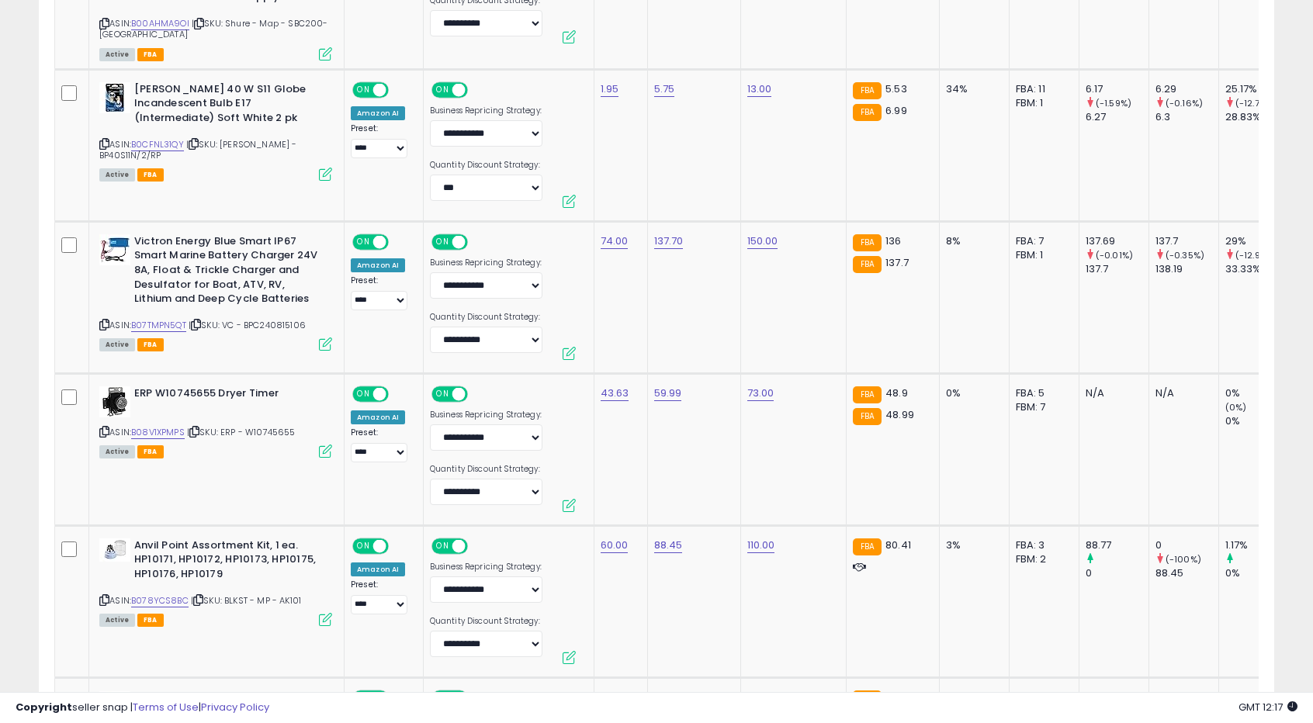
scroll to position [7648, 0]
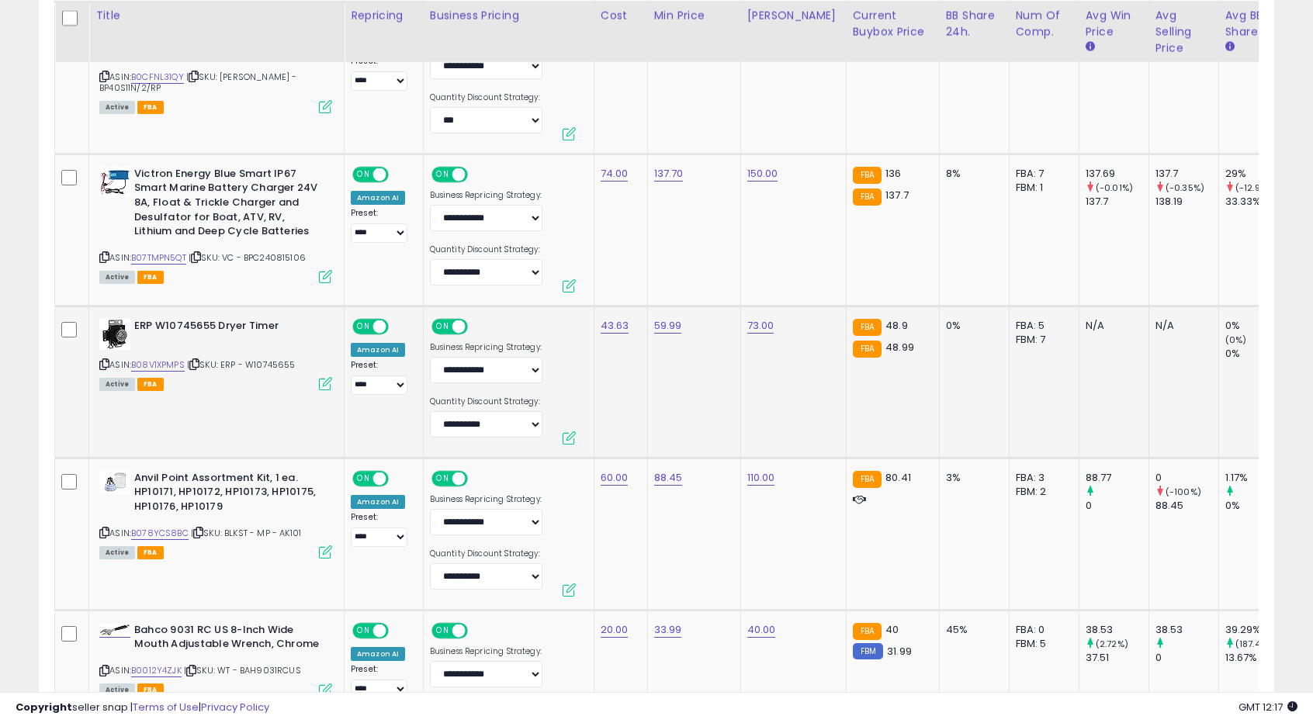
click at [661, 311] on td "59.99" at bounding box center [693, 382] width 93 height 152
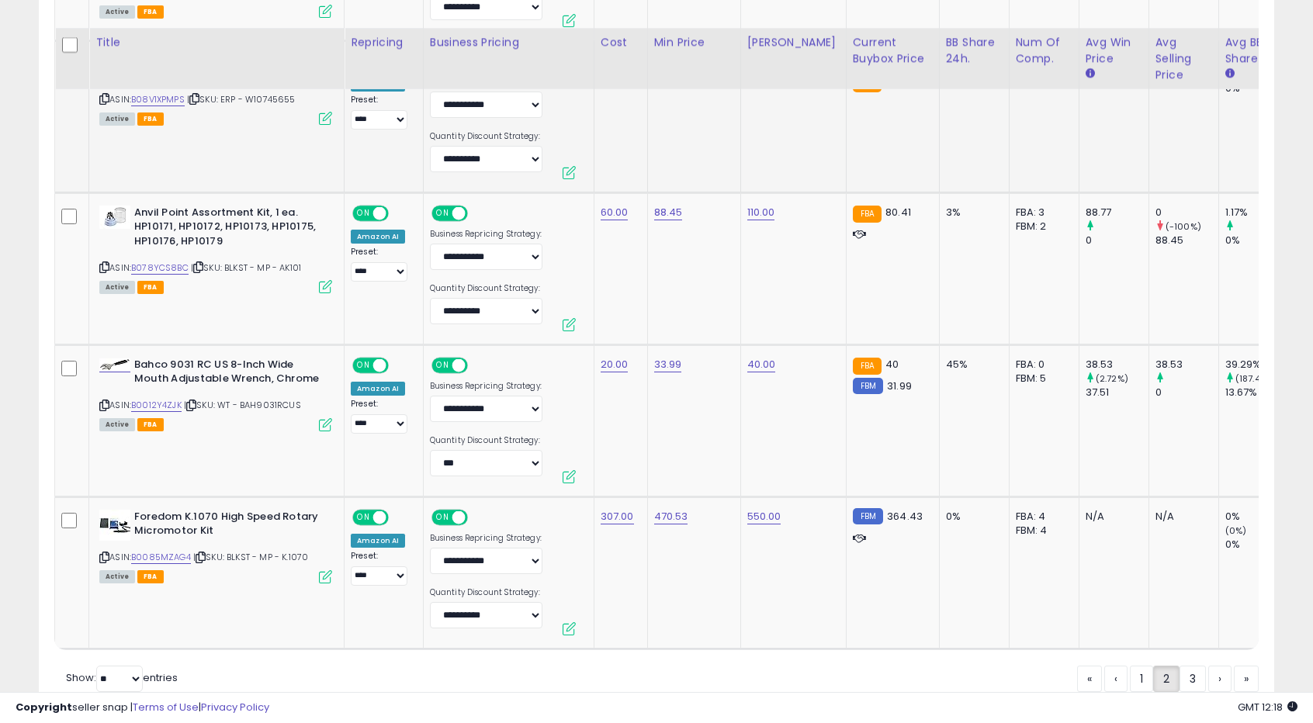
scroll to position [7944, 0]
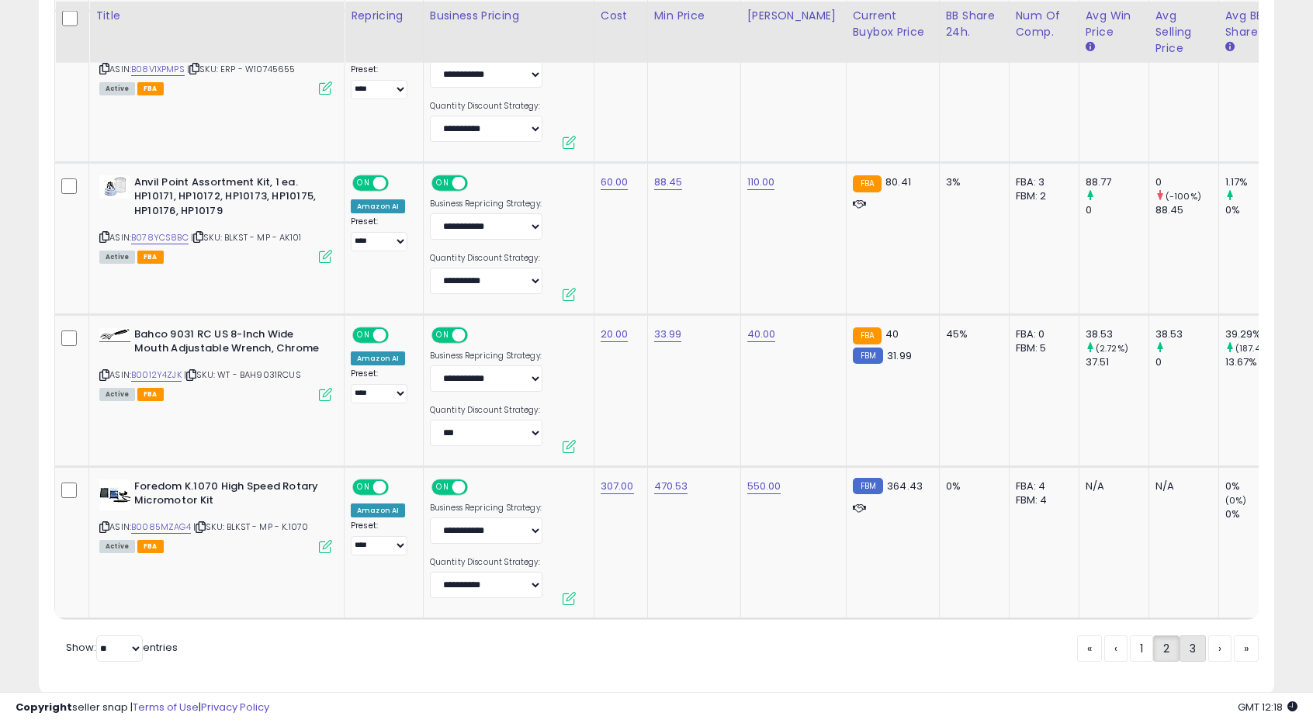
click at [1234, 636] on link "3" at bounding box center [1246, 649] width 25 height 26
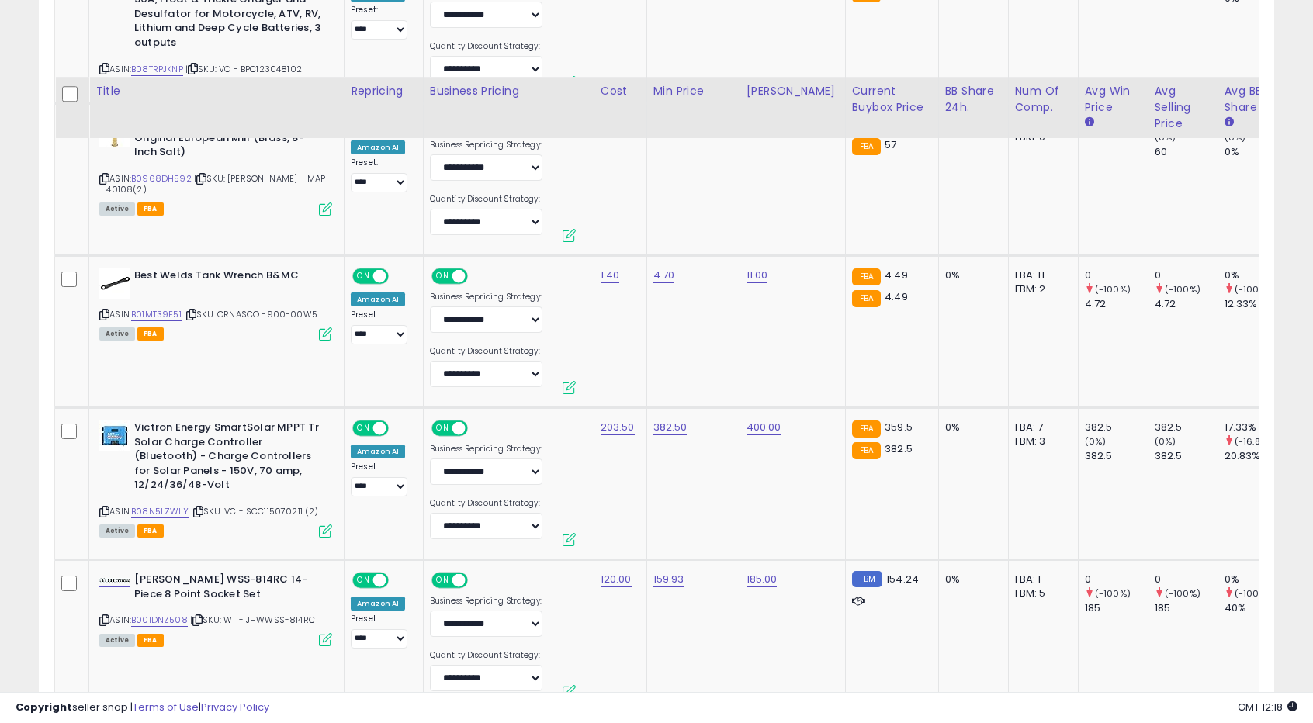
scroll to position [897, 0]
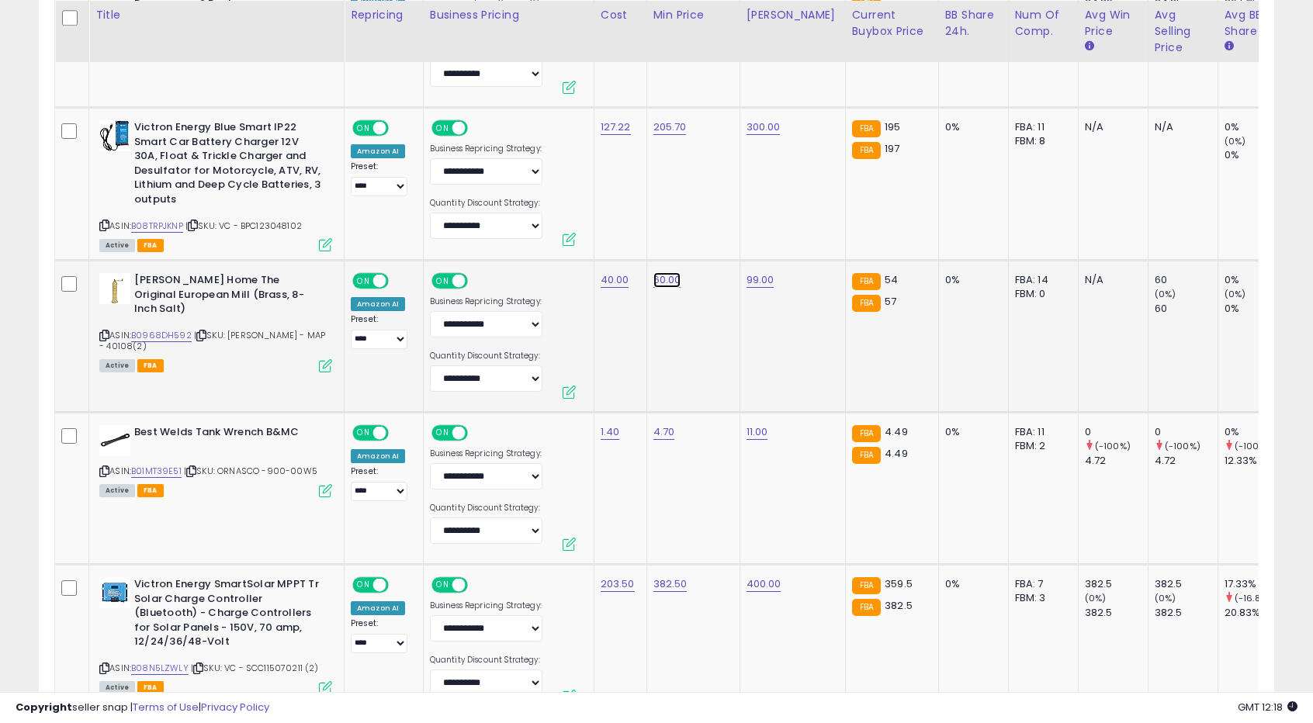
click at [556, 243] on input "*****" at bounding box center [617, 243] width 138 height 26
type input "**"
click button "submit" at bounding box center [704, 241] width 26 height 23
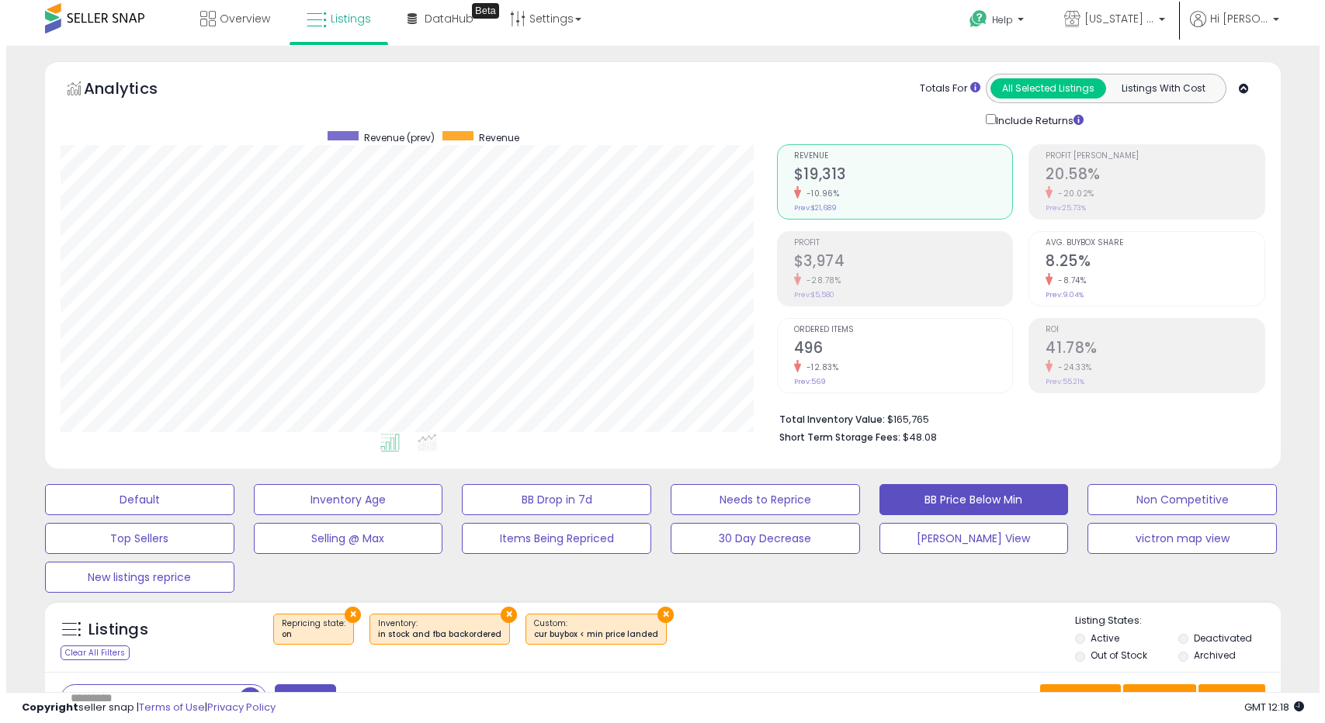
scroll to position [237, 0]
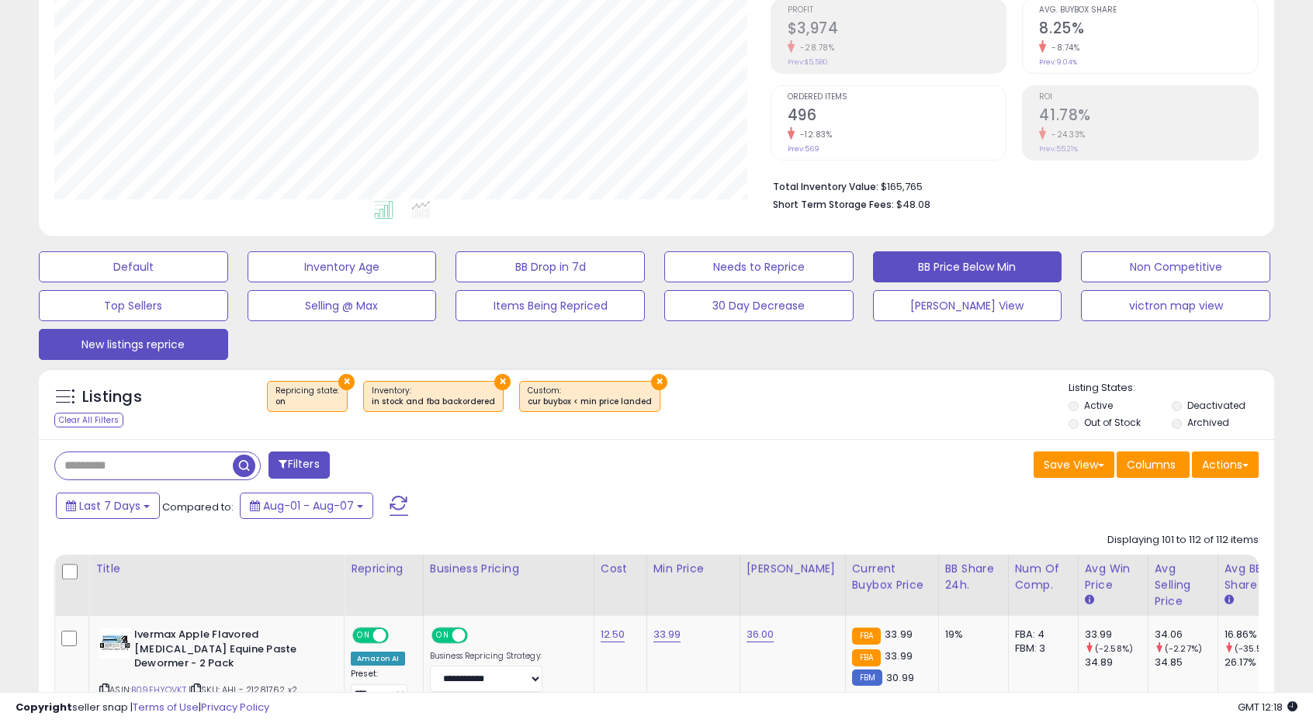
click at [99, 282] on button "New listings reprice" at bounding box center [133, 266] width 189 height 31
